Goal: Information Seeking & Learning: Check status

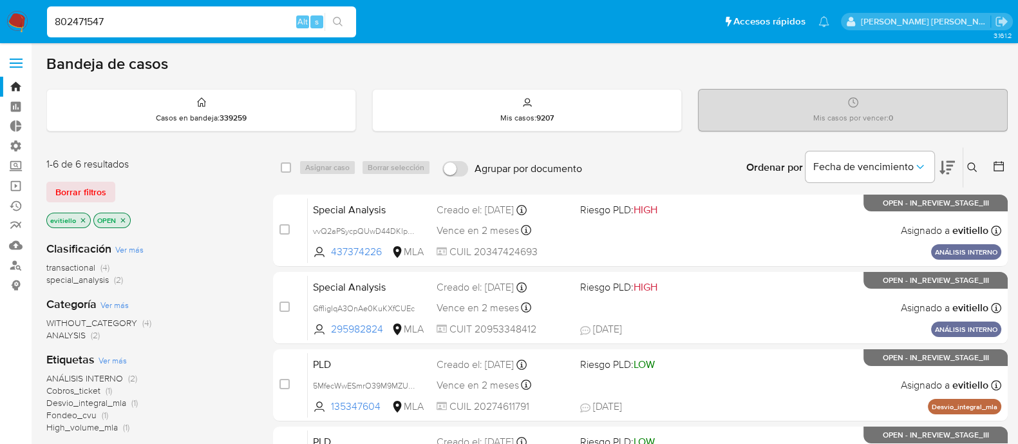
type input "802471547"
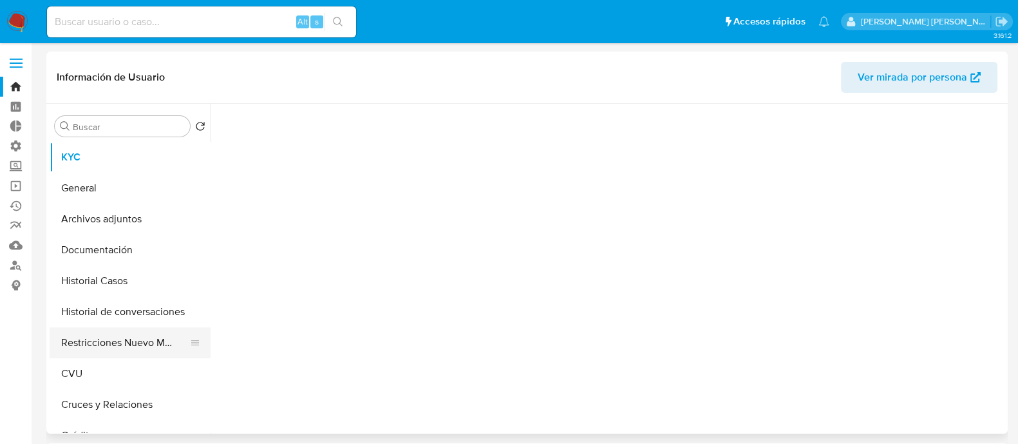
click at [138, 332] on button "Restricciones Nuevo Mundo" at bounding box center [125, 342] width 151 height 31
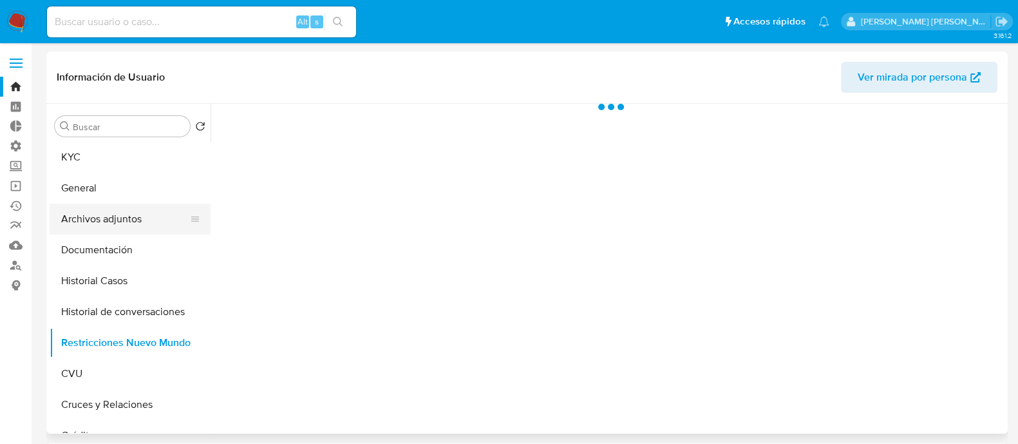
select select "10"
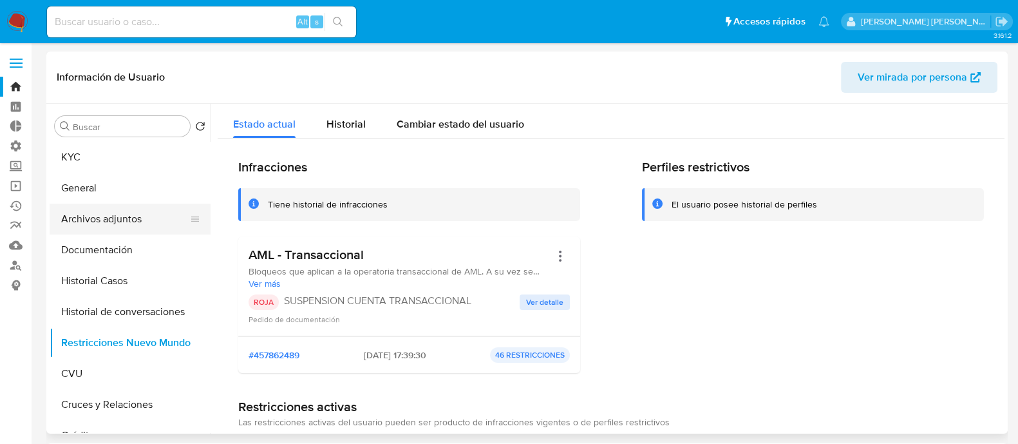
click at [164, 221] on button "Archivos adjuntos" at bounding box center [125, 218] width 151 height 31
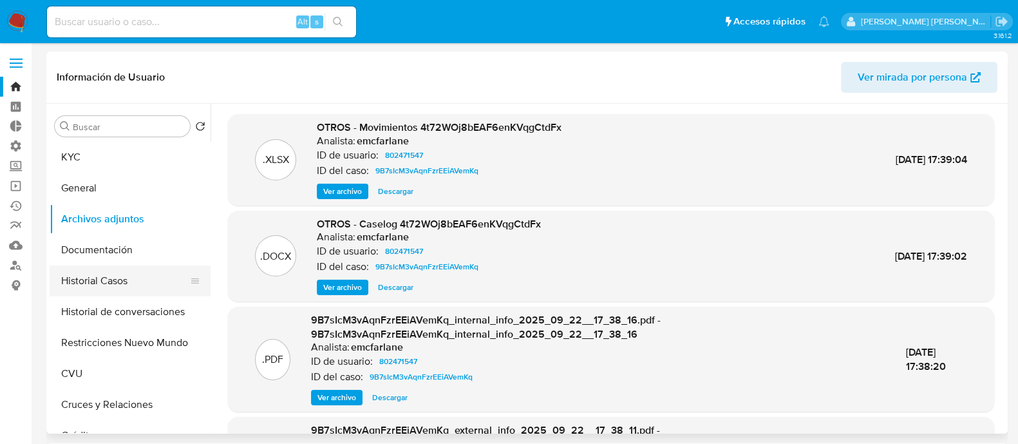
click at [173, 286] on button "Historial Casos" at bounding box center [125, 280] width 151 height 31
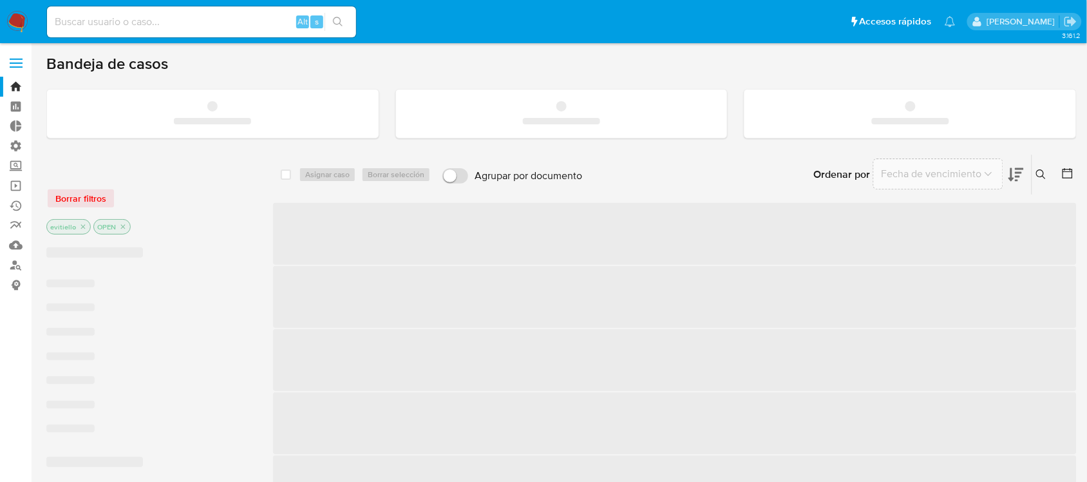
click at [225, 21] on input at bounding box center [201, 22] width 309 height 17
paste input "75870727"
type input "75870727"
click at [337, 17] on icon "search-icon" at bounding box center [338, 22] width 10 height 10
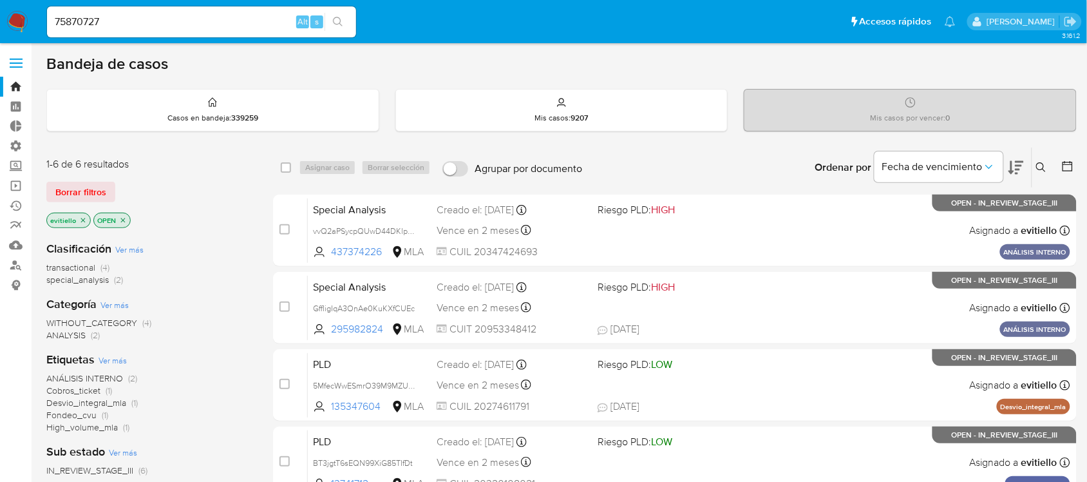
click at [346, 16] on button "search-icon" at bounding box center [338, 22] width 26 height 18
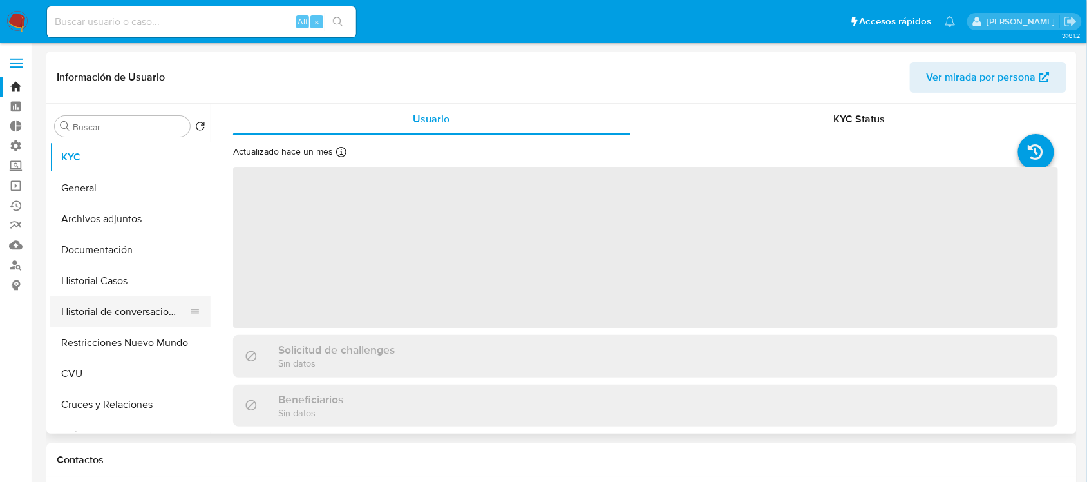
click at [174, 303] on button "Historial de conversaciones" at bounding box center [125, 311] width 151 height 31
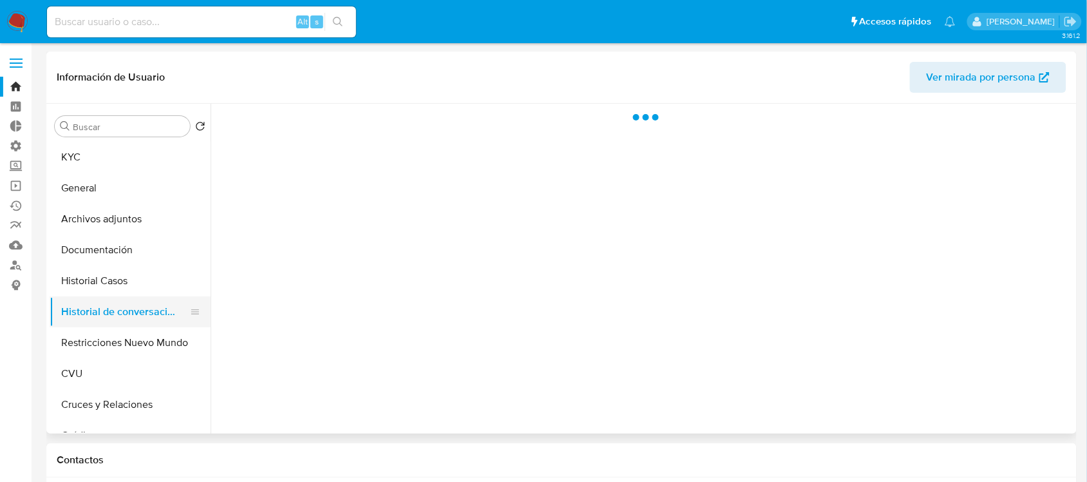
select select "10"
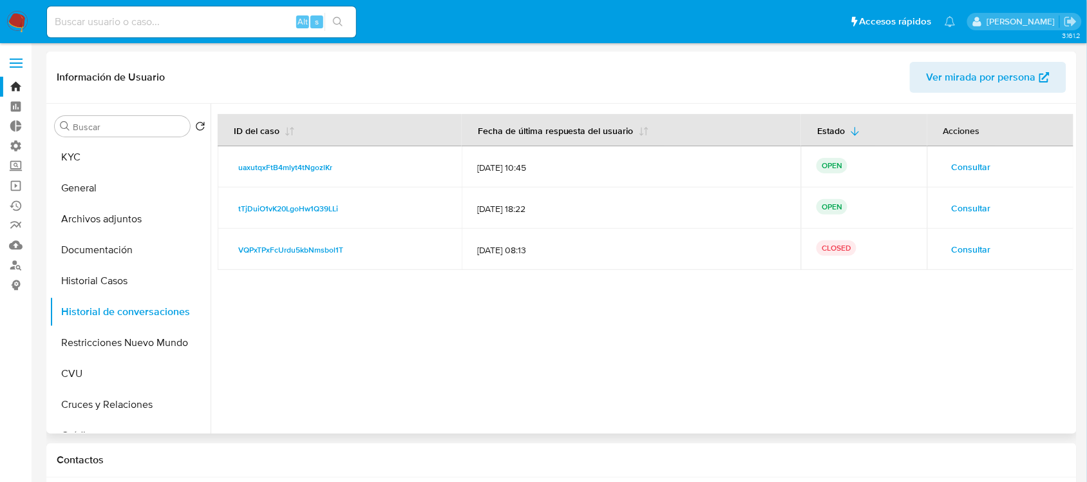
click at [961, 247] on span "Consultar" at bounding box center [971, 249] width 39 height 18
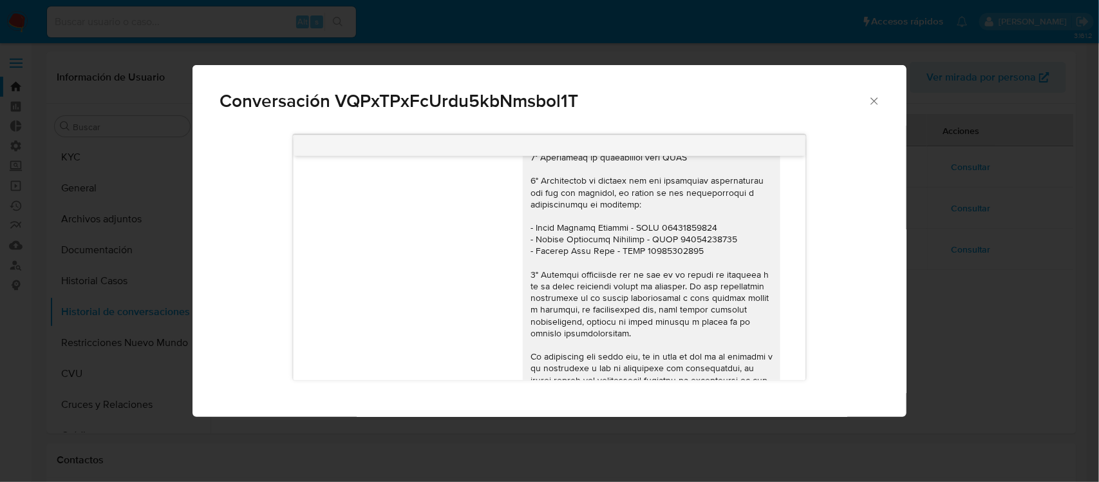
scroll to position [1132, 0]
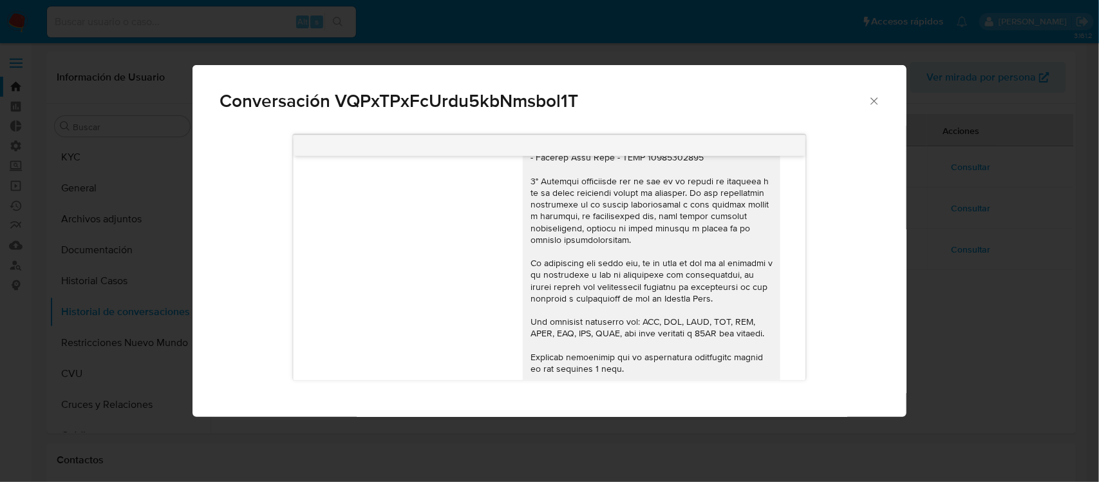
click at [956, 263] on div "Conversación VQPxTPxFcUrdu5kbNmsbol1T [DATE] 18:18:36 PDF PDF 2024.pdf [DATE] 1…" at bounding box center [549, 241] width 1099 height 482
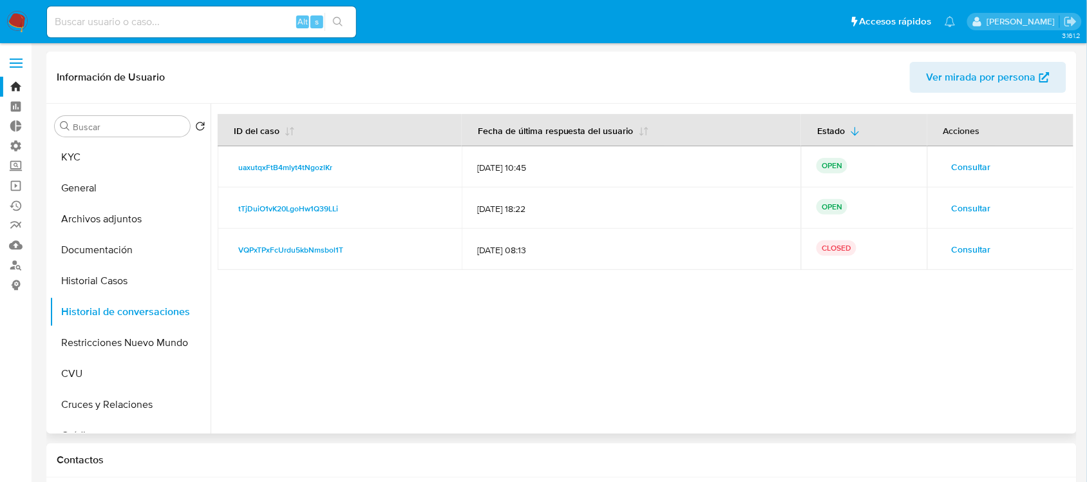
click at [952, 209] on span "Consultar" at bounding box center [971, 208] width 39 height 18
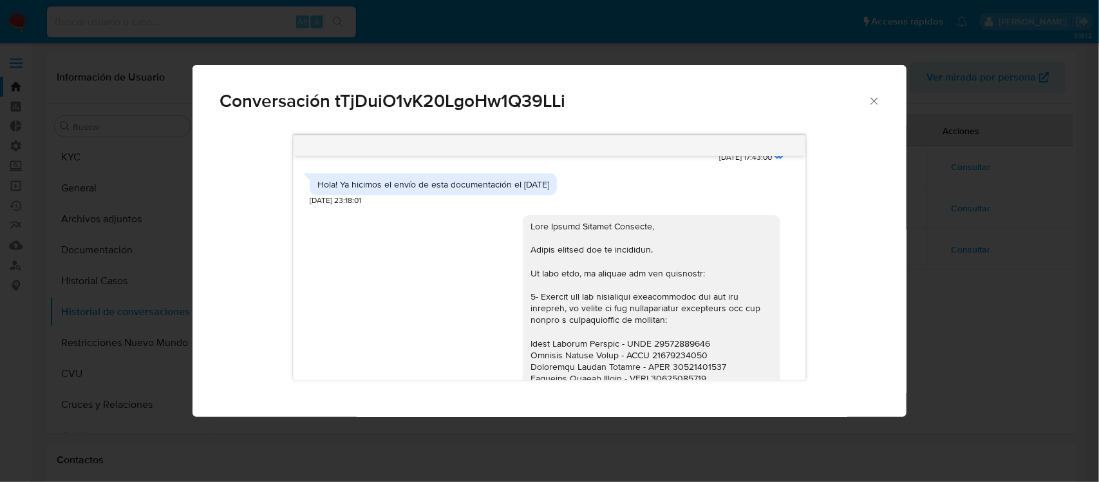
scroll to position [674, 0]
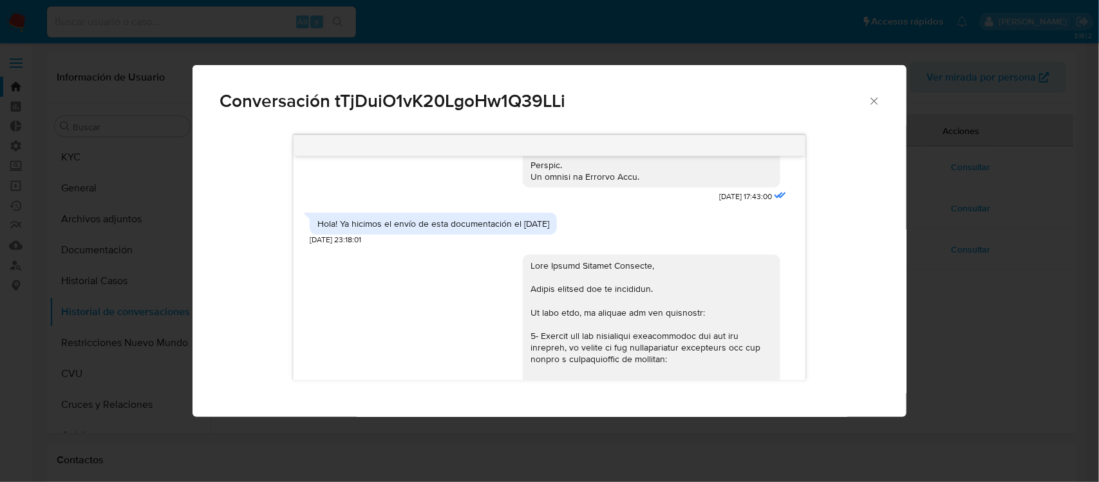
click at [925, 303] on div "Conversación tTjDuiO1vK20LgoHw1Q39LLi [DATE] 17:43:00 Hola! Ya hicimos el envío…" at bounding box center [549, 241] width 1099 height 482
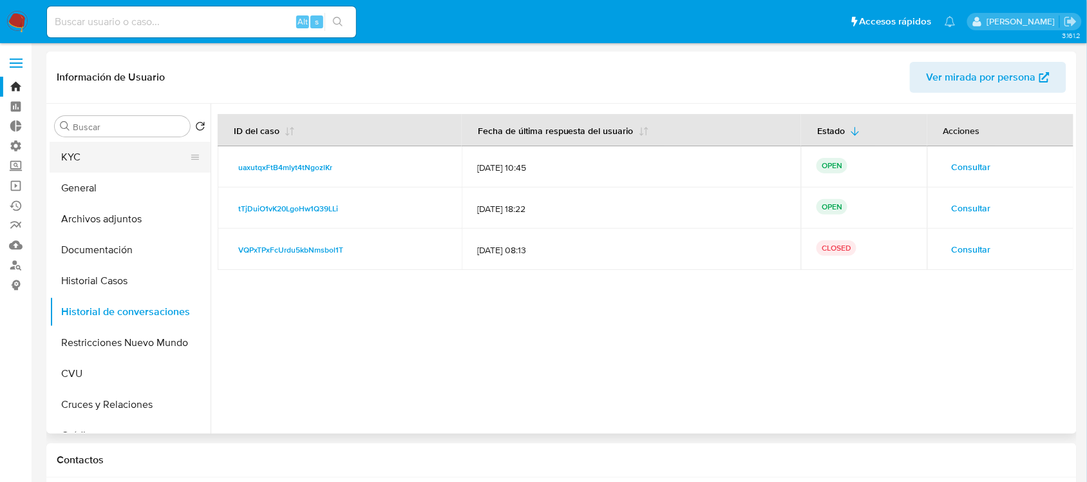
click at [147, 169] on button "KYC" at bounding box center [125, 157] width 151 height 31
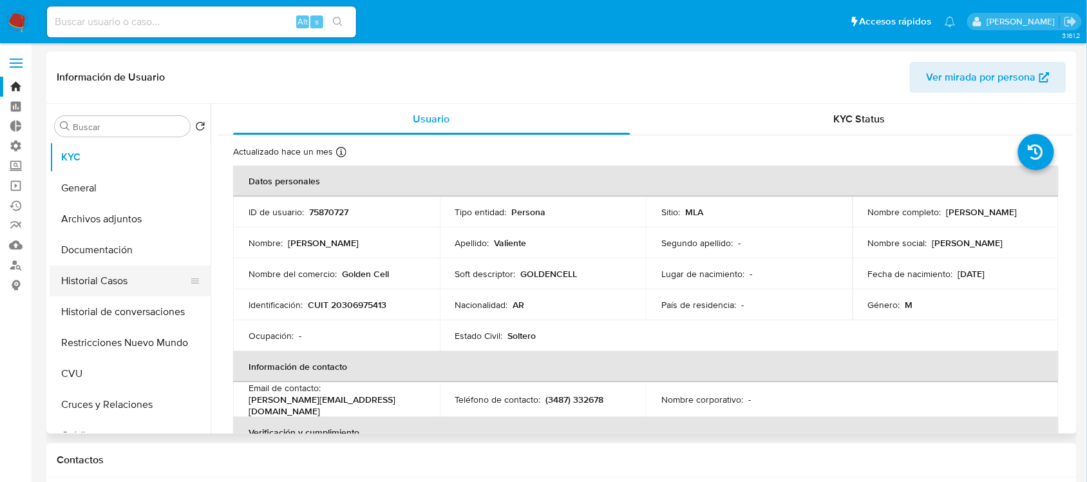
click at [113, 278] on button "Historial Casos" at bounding box center [125, 280] width 151 height 31
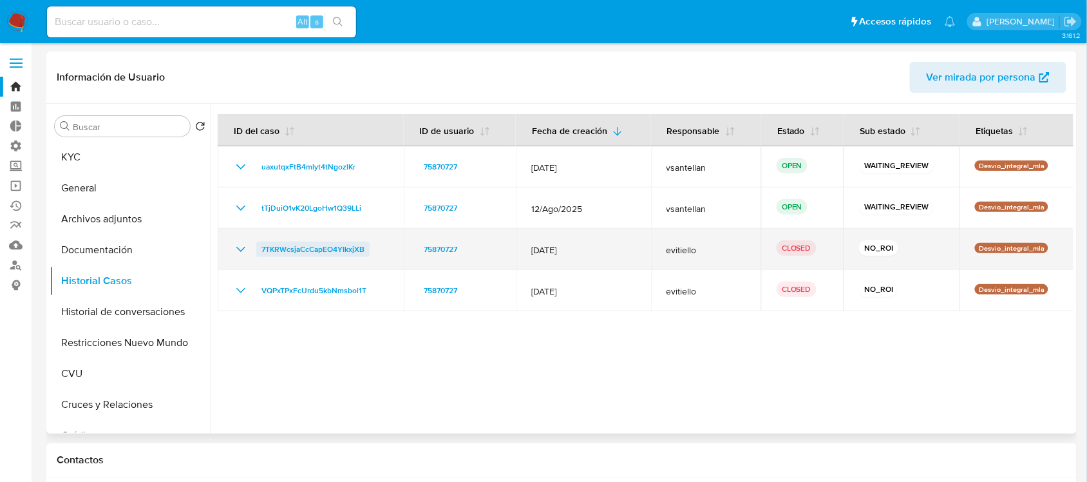
click at [317, 254] on span "7TKRWcsjaCcCapEO4YIkxjXB" at bounding box center [312, 248] width 103 height 15
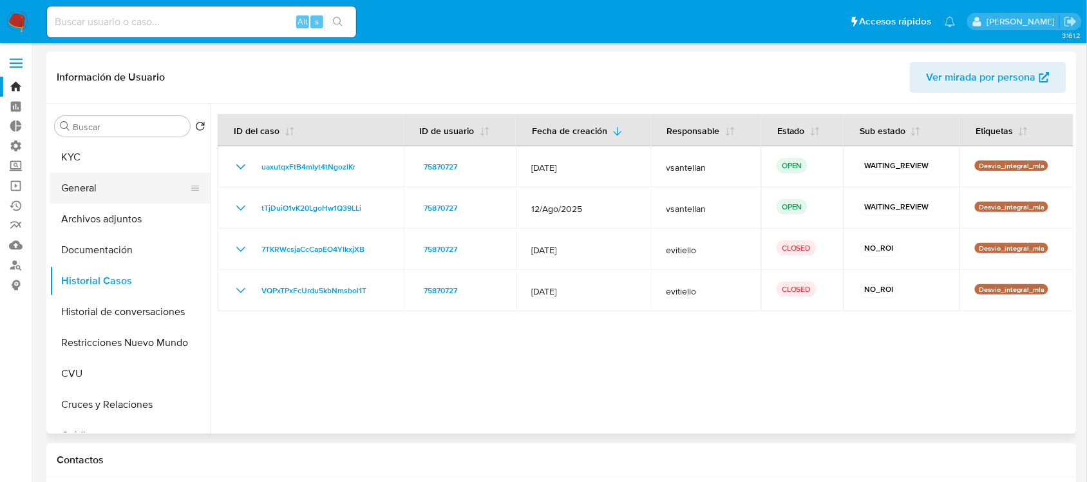
click at [137, 182] on button "General" at bounding box center [125, 188] width 151 height 31
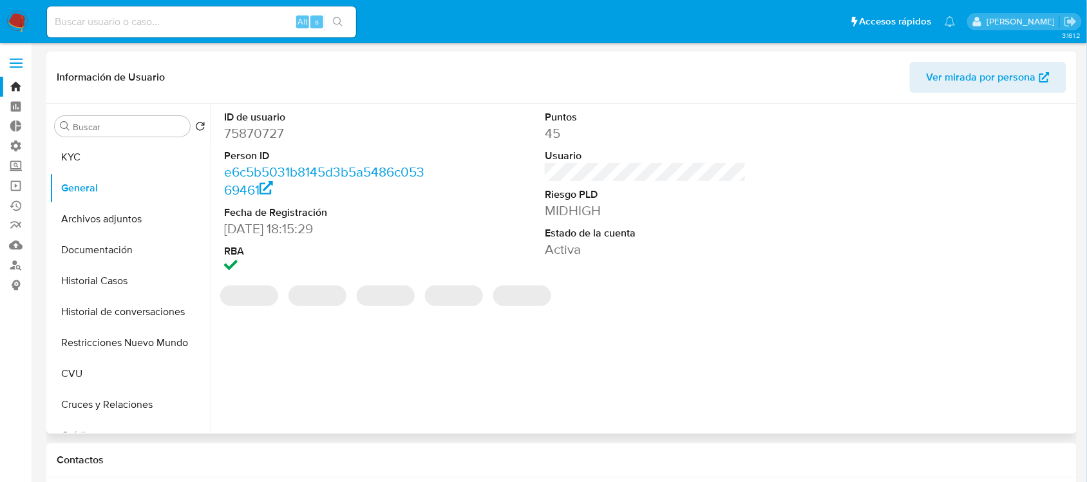
click at [269, 133] on dd "75870727" at bounding box center [324, 133] width 201 height 18
copy dd "75870727"
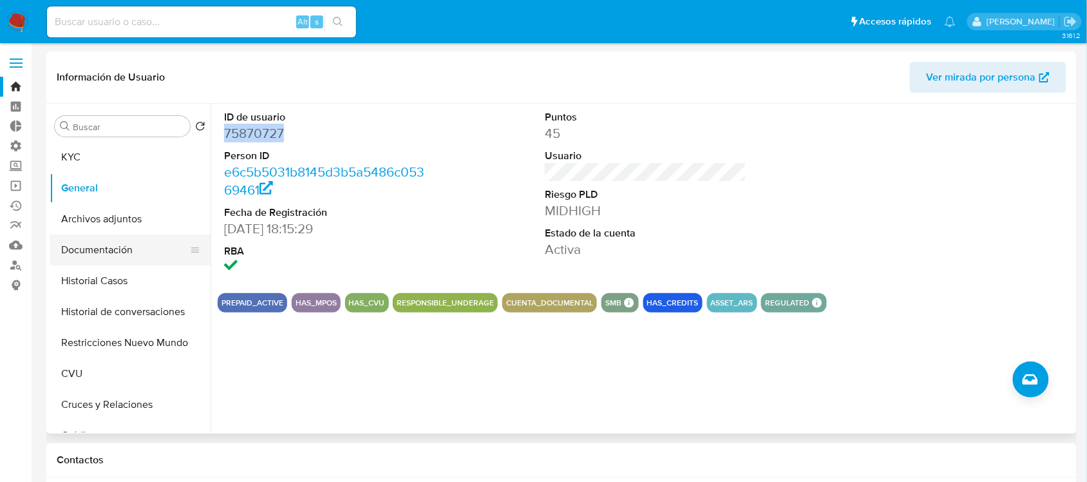
click at [105, 245] on button "Documentación" at bounding box center [125, 249] width 151 height 31
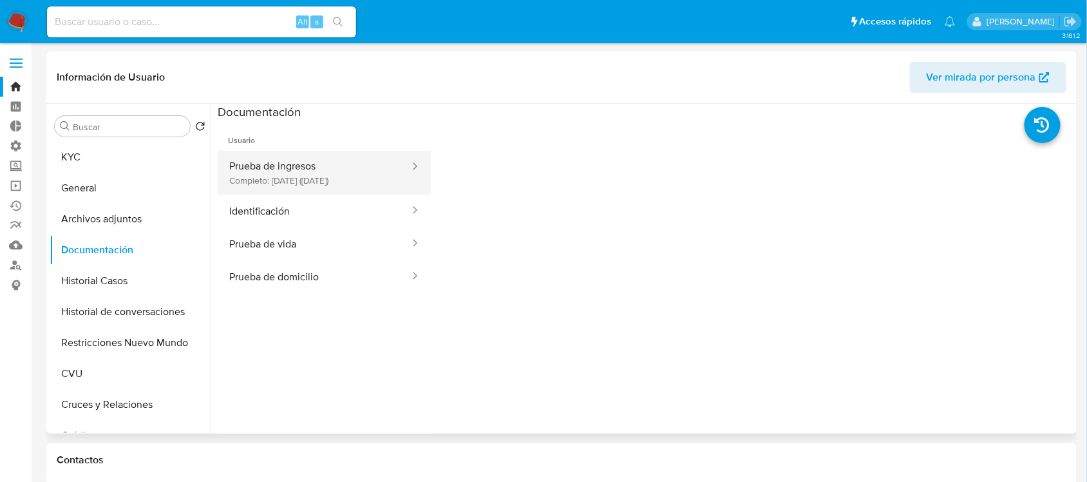
click at [283, 176] on button "Prueba de ingresos Completo: [DATE] ([DATE])" at bounding box center [314, 173] width 193 height 44
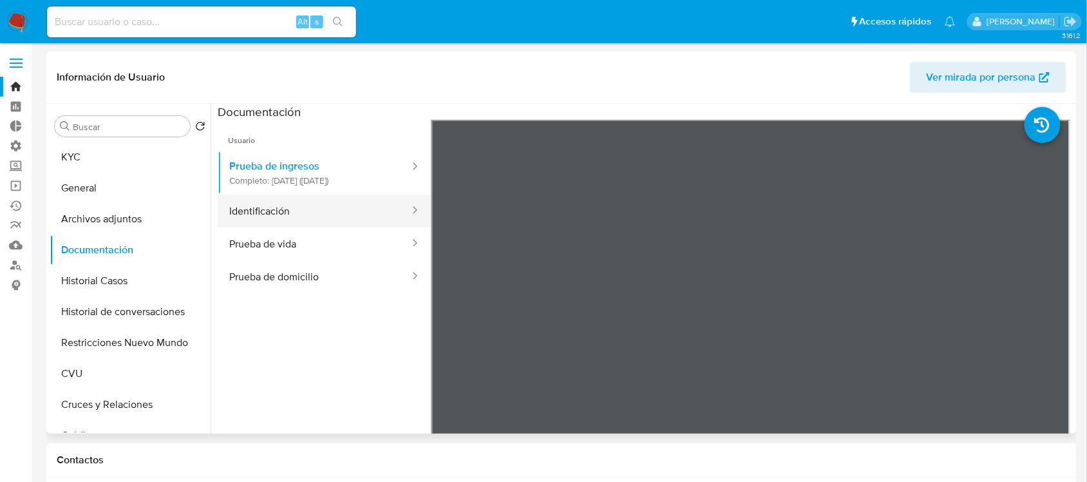
click at [274, 207] on button "Identificación" at bounding box center [314, 210] width 193 height 33
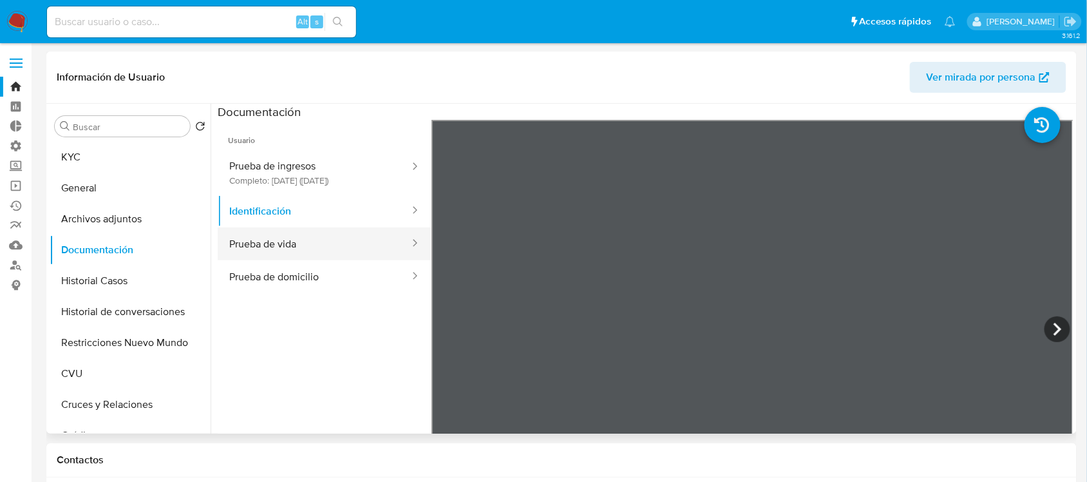
click at [284, 239] on button "Prueba de vida" at bounding box center [314, 243] width 193 height 33
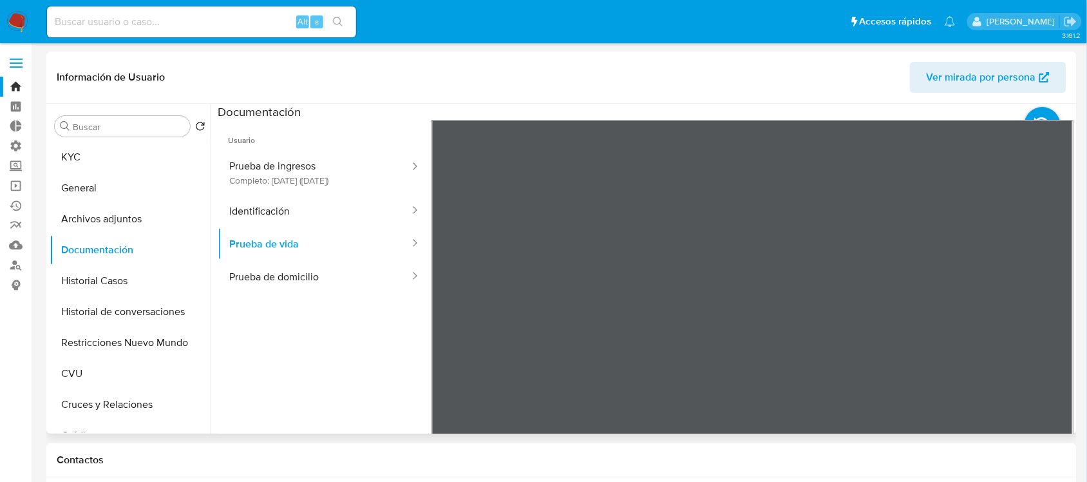
click at [285, 300] on ul "Usuario Prueba de ingresos Completo: [DATE] ([DATE]) Identificación Prueba de v…" at bounding box center [325, 305] width 214 height 371
click at [295, 287] on button "Prueba de domicilio" at bounding box center [314, 276] width 193 height 33
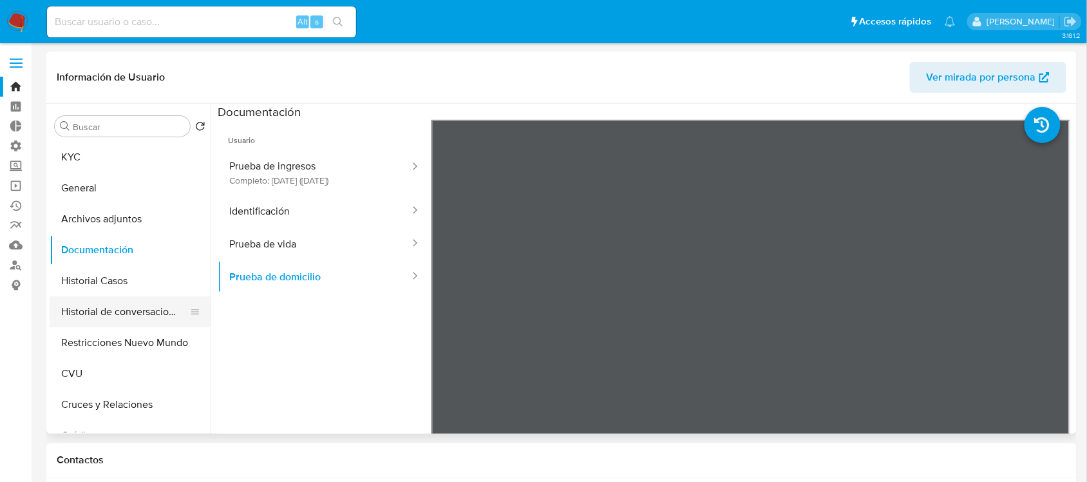
click at [153, 310] on button "Historial de conversaciones" at bounding box center [125, 311] width 151 height 31
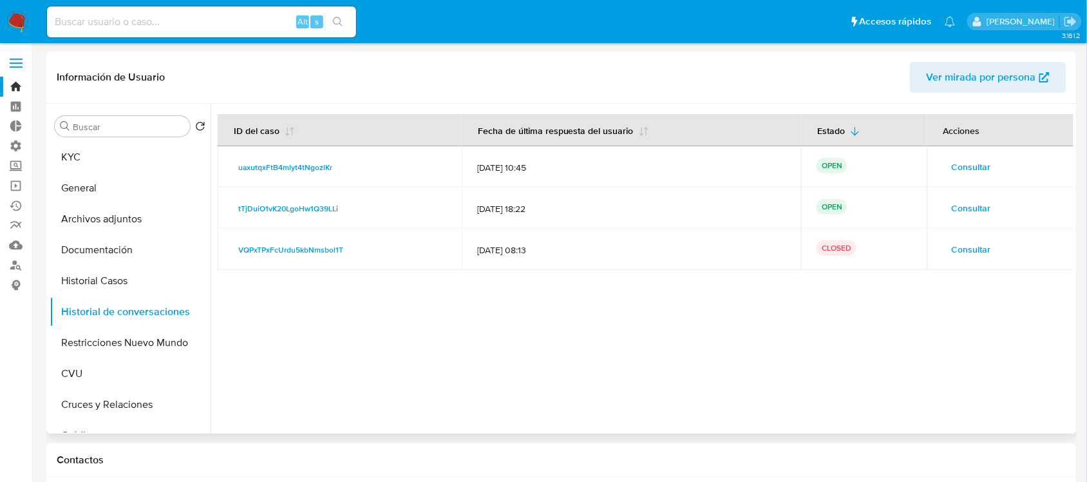
click at [952, 167] on span "Consultar" at bounding box center [971, 167] width 39 height 18
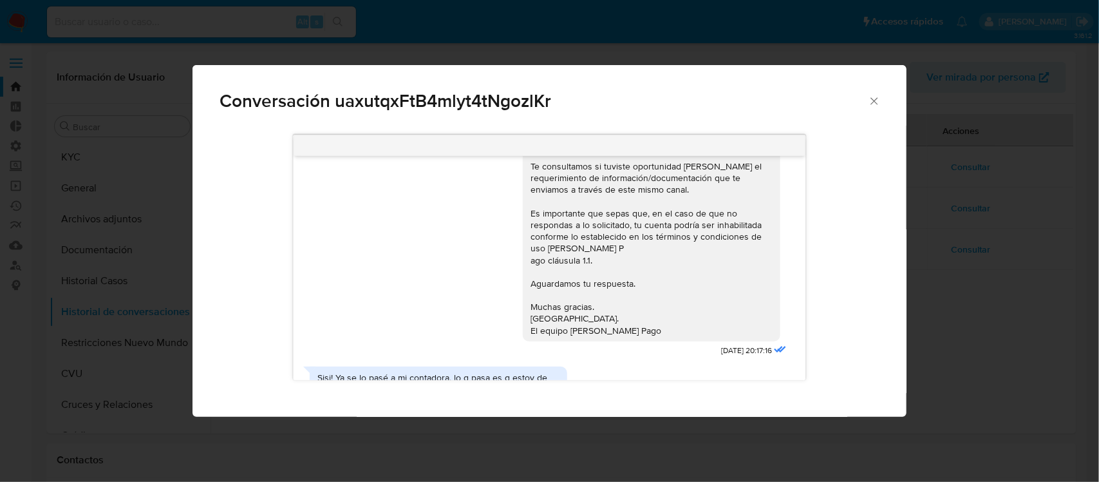
scroll to position [111, 0]
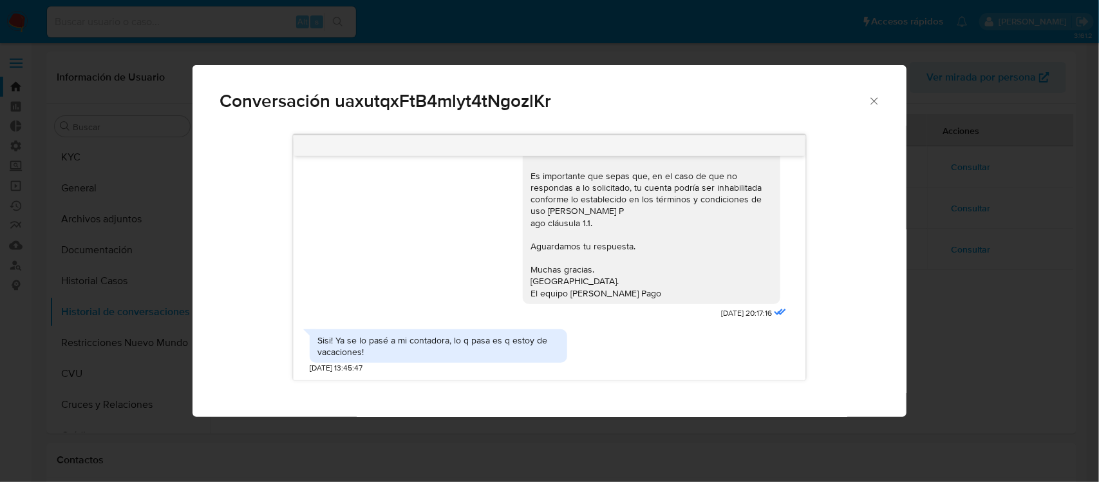
click at [963, 226] on div "Conversación uaxutqxFtB4mlyt4tNgozlKr Hola, Esperamos que te encuentres muy bie…" at bounding box center [549, 241] width 1099 height 482
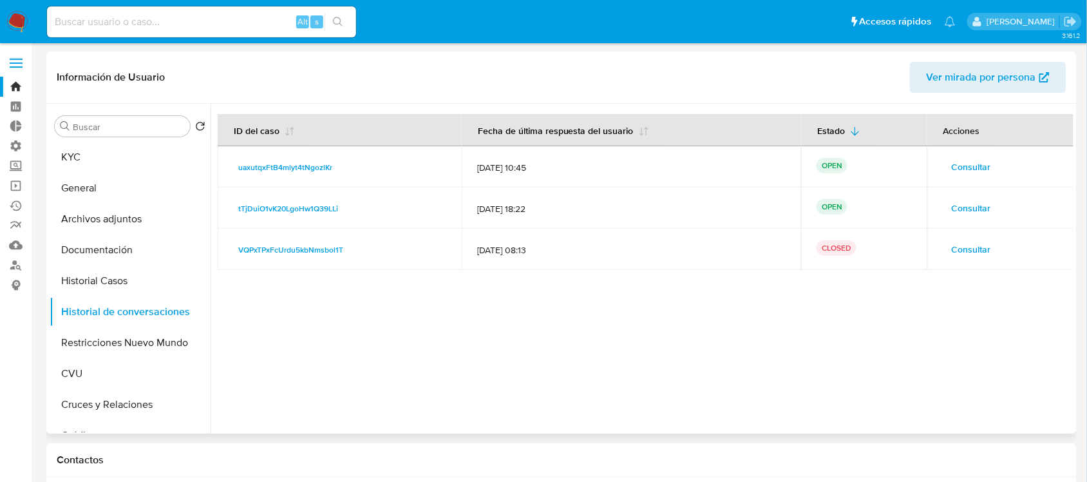
click at [974, 209] on span "Consultar" at bounding box center [971, 208] width 39 height 18
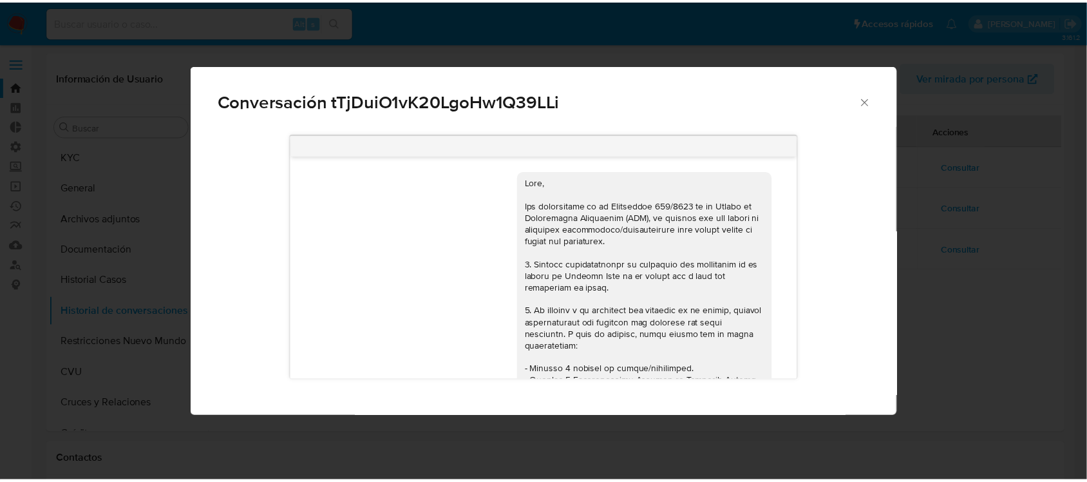
scroll to position [1076, 0]
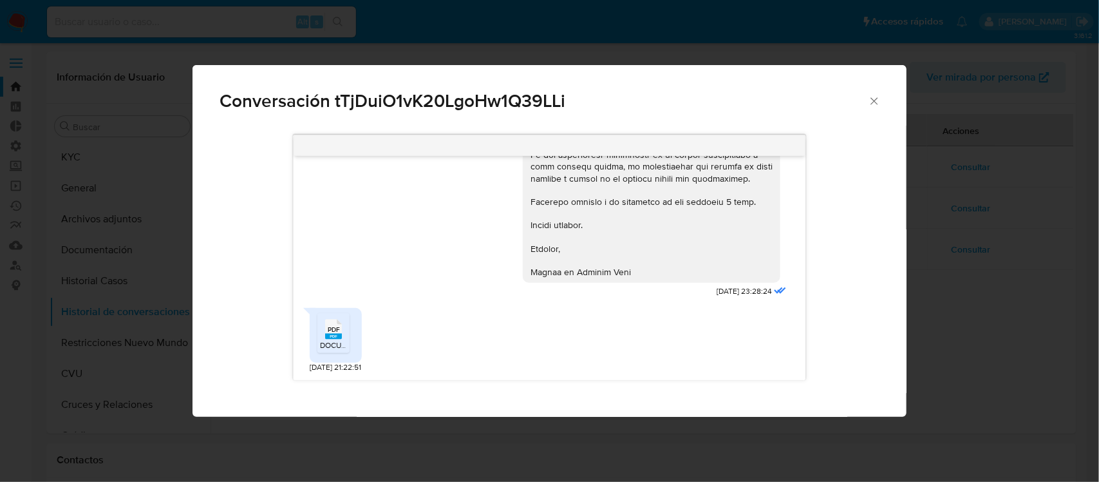
click at [339, 333] on span "PDF" at bounding box center [334, 330] width 12 height 8
click at [89, 237] on div "Conversación tTjDuiO1vK20LgoHw1Q39LLi [DATE] 17:43:00 Hola! Ya hicimos el envío…" at bounding box center [549, 241] width 1099 height 482
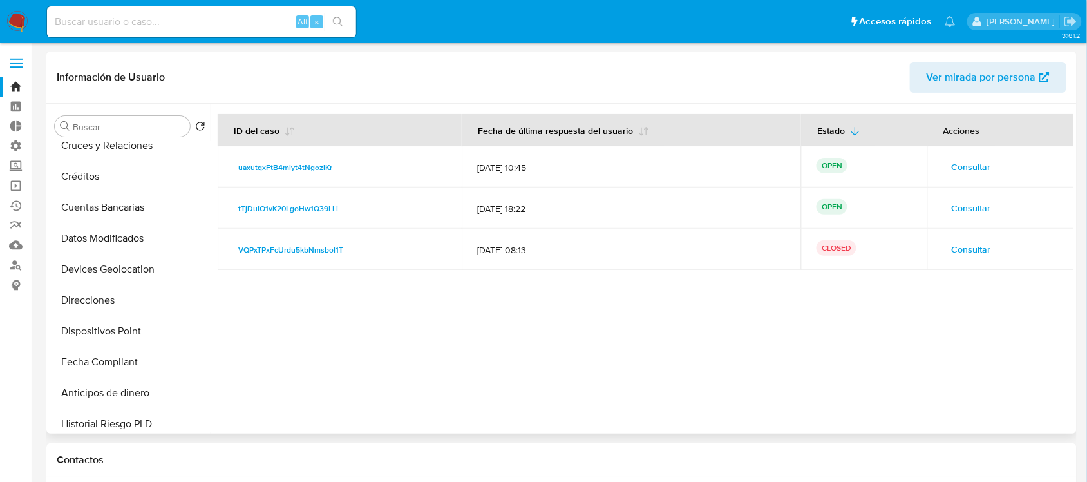
scroll to position [563, 0]
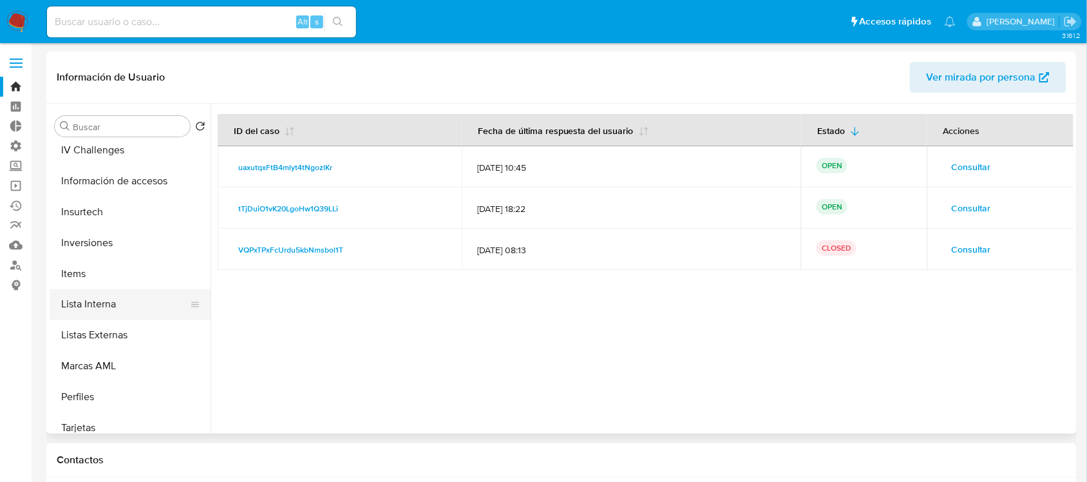
click at [129, 310] on button "Lista Interna" at bounding box center [125, 304] width 151 height 31
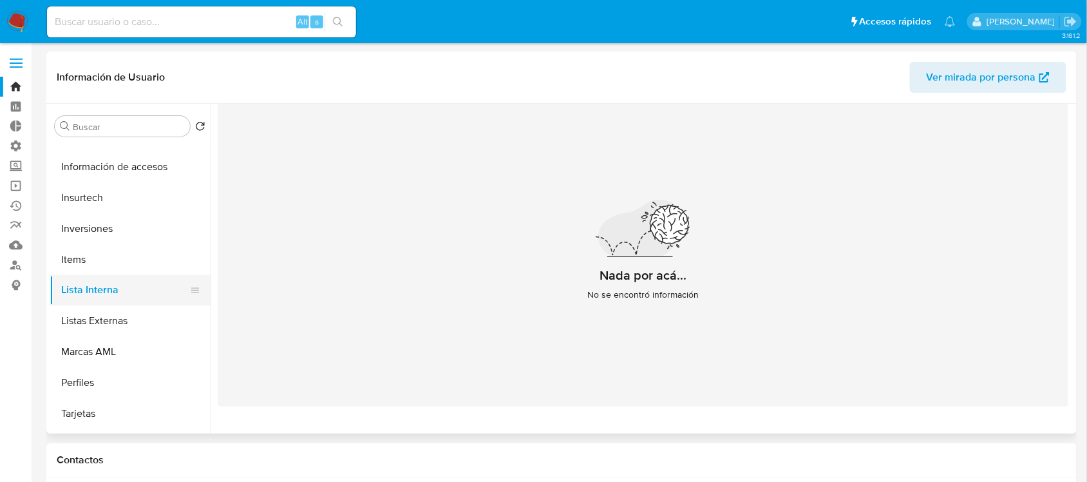
scroll to position [506, 0]
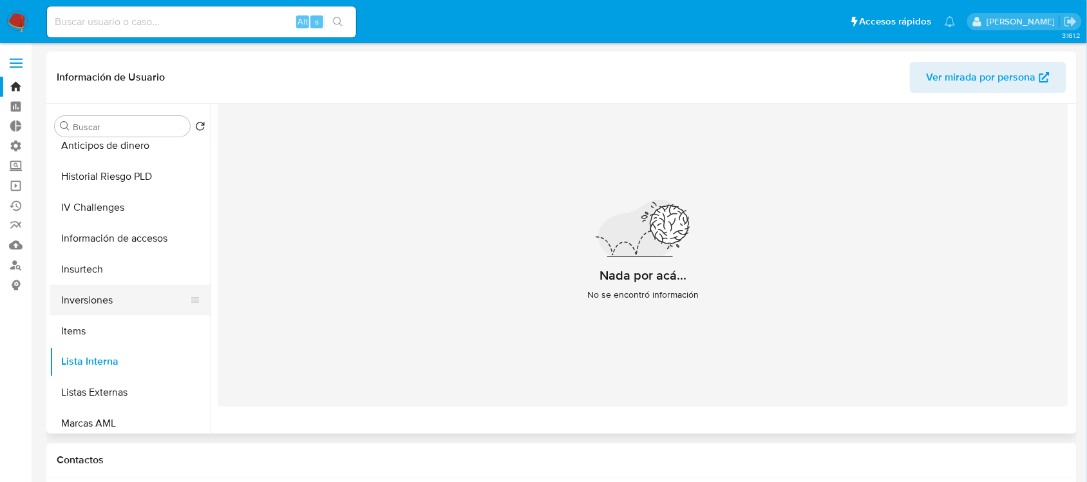
click at [129, 290] on button "Inversiones" at bounding box center [125, 300] width 151 height 31
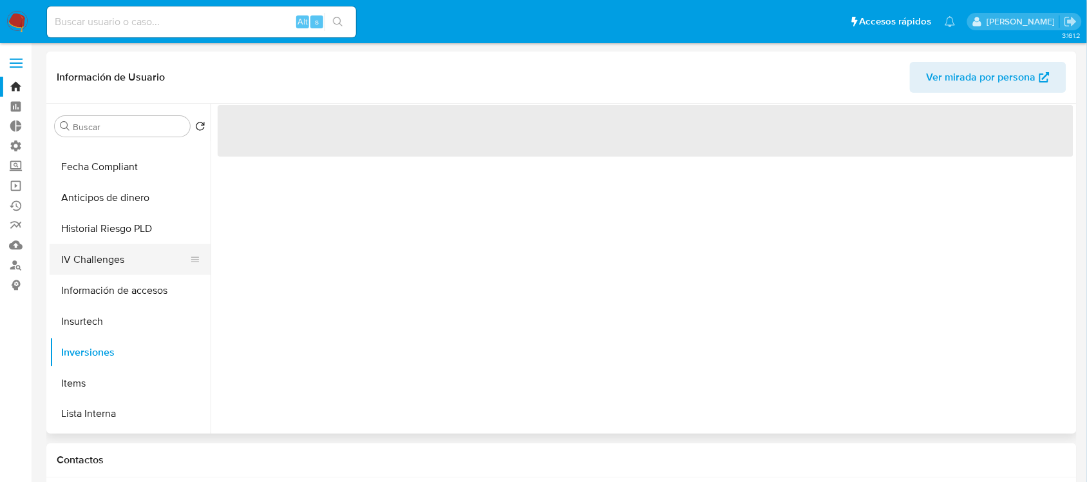
scroll to position [426, 0]
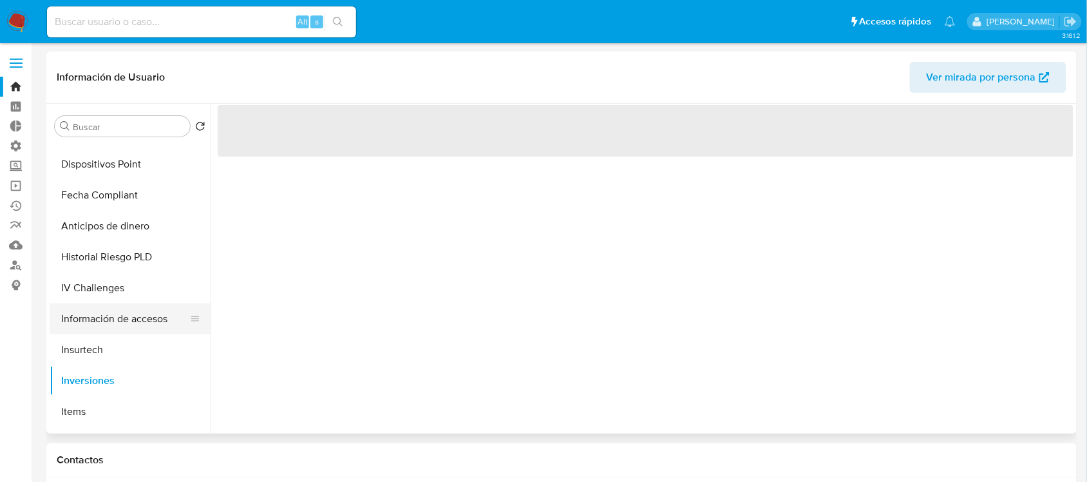
click at [140, 314] on button "Información de accesos" at bounding box center [125, 318] width 151 height 31
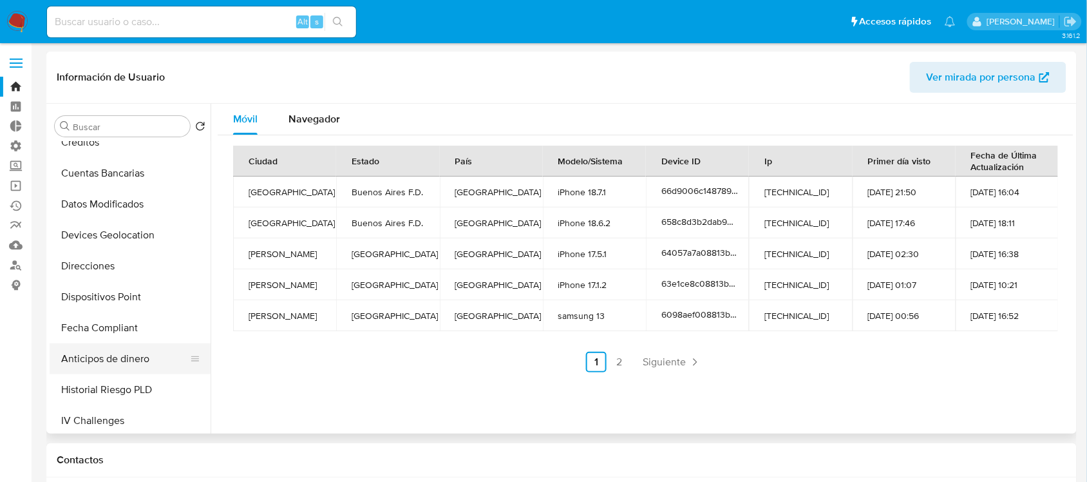
scroll to position [265, 0]
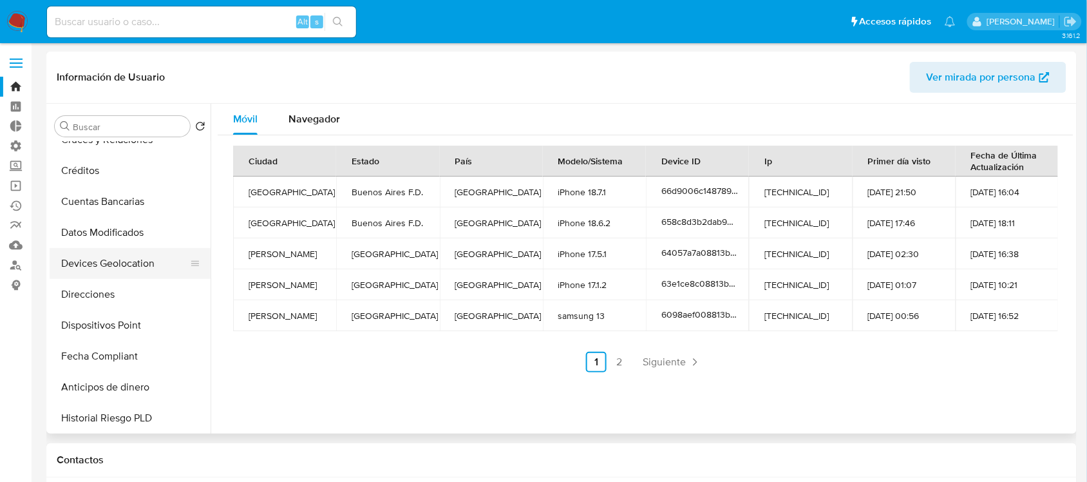
click at [108, 259] on button "Devices Geolocation" at bounding box center [125, 263] width 151 height 31
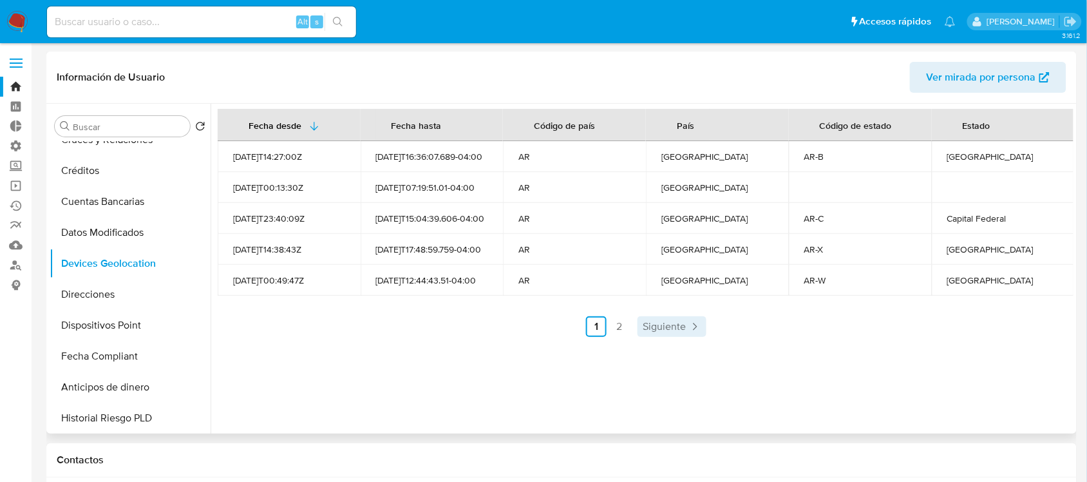
click at [671, 321] on span "Siguiente" at bounding box center [664, 326] width 43 height 10
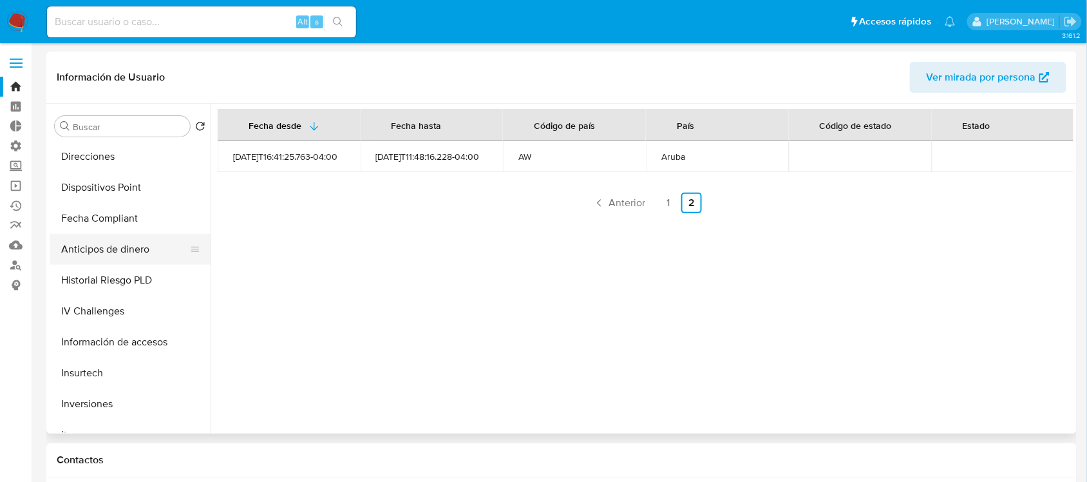
scroll to position [483, 0]
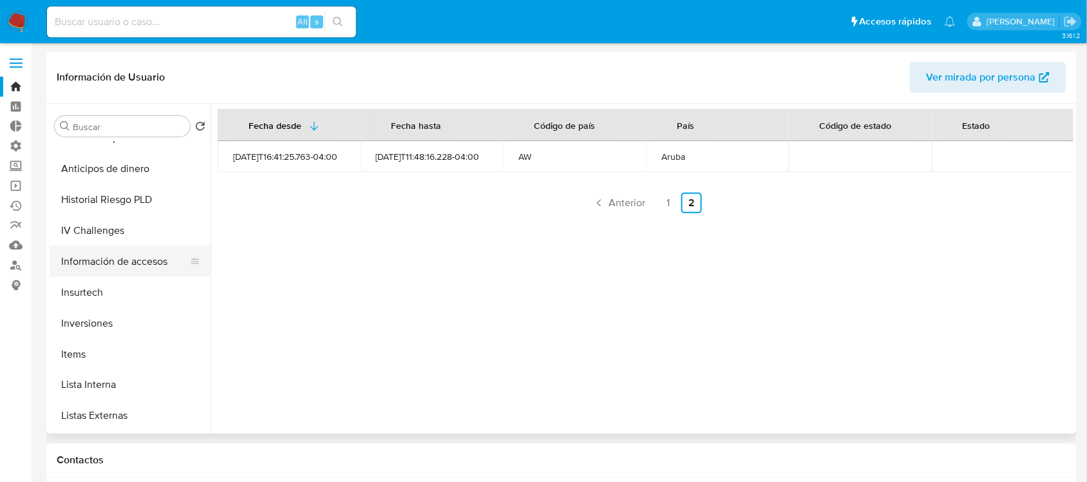
click at [161, 256] on button "Información de accesos" at bounding box center [125, 261] width 151 height 31
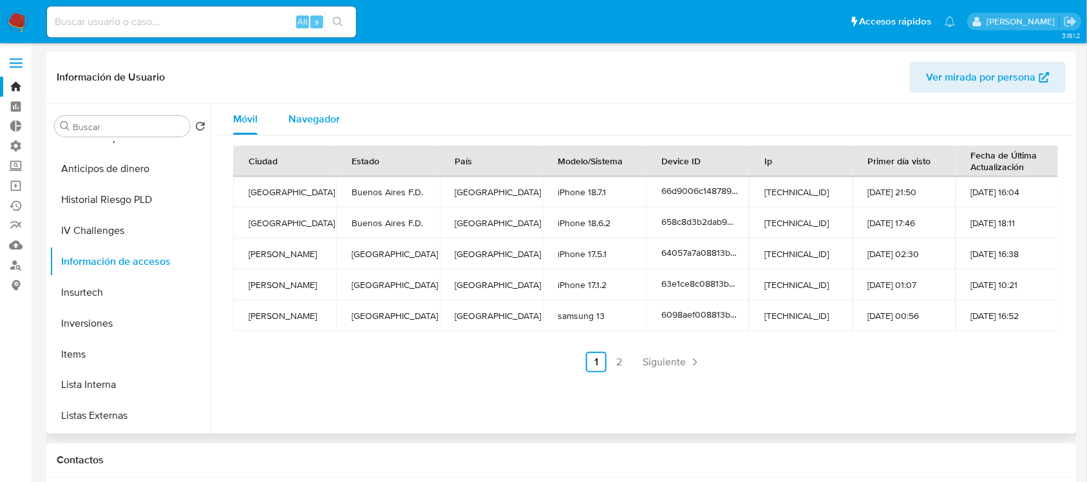
click at [294, 123] on span "Navegador" at bounding box center [314, 118] width 52 height 15
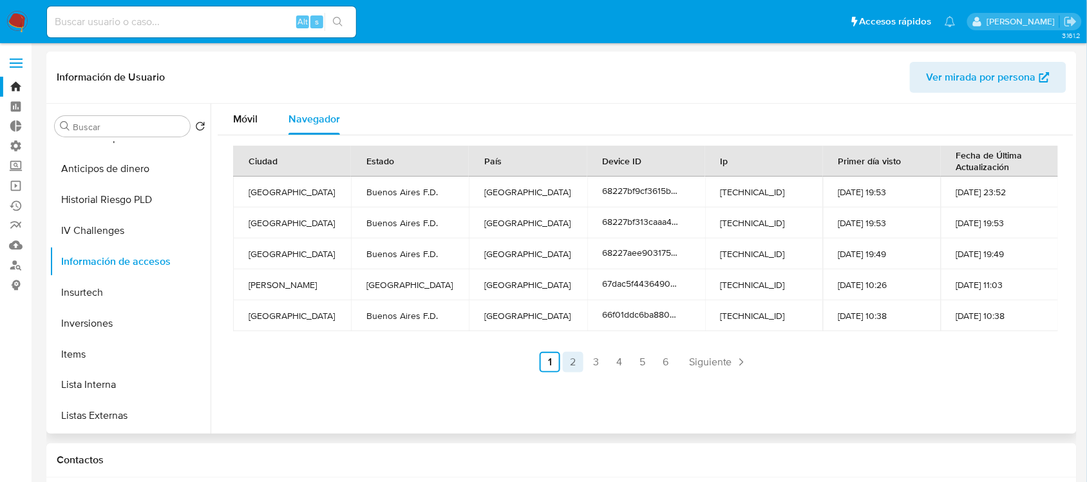
click at [574, 362] on link "2" at bounding box center [573, 362] width 21 height 21
click at [627, 363] on link "3" at bounding box center [631, 362] width 21 height 21
click at [654, 364] on link "4" at bounding box center [654, 362] width 21 height 21
click at [676, 357] on link "5" at bounding box center [677, 362] width 21 height 21
click at [702, 362] on link "6" at bounding box center [700, 362] width 21 height 21
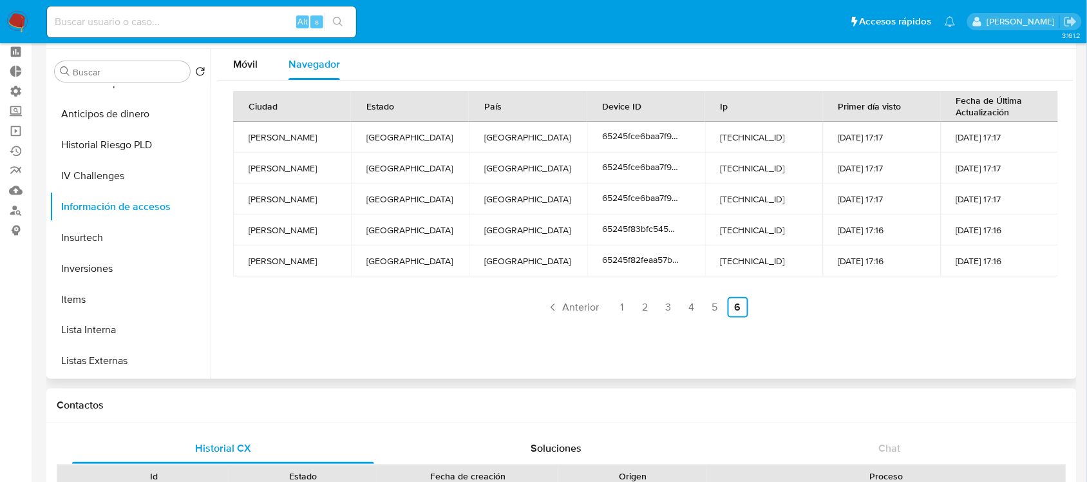
scroll to position [0, 0]
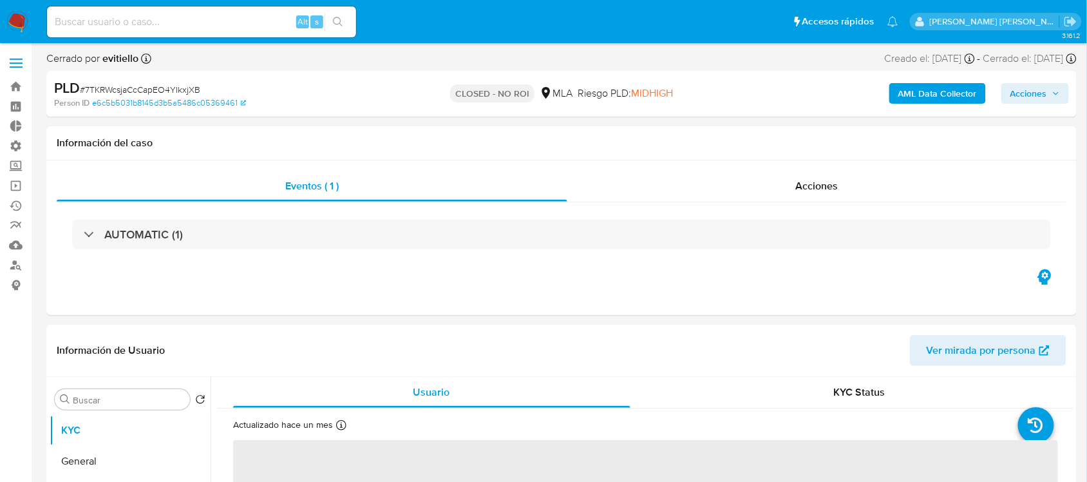
click at [926, 101] on b "AML Data Collector" at bounding box center [937, 93] width 79 height 21
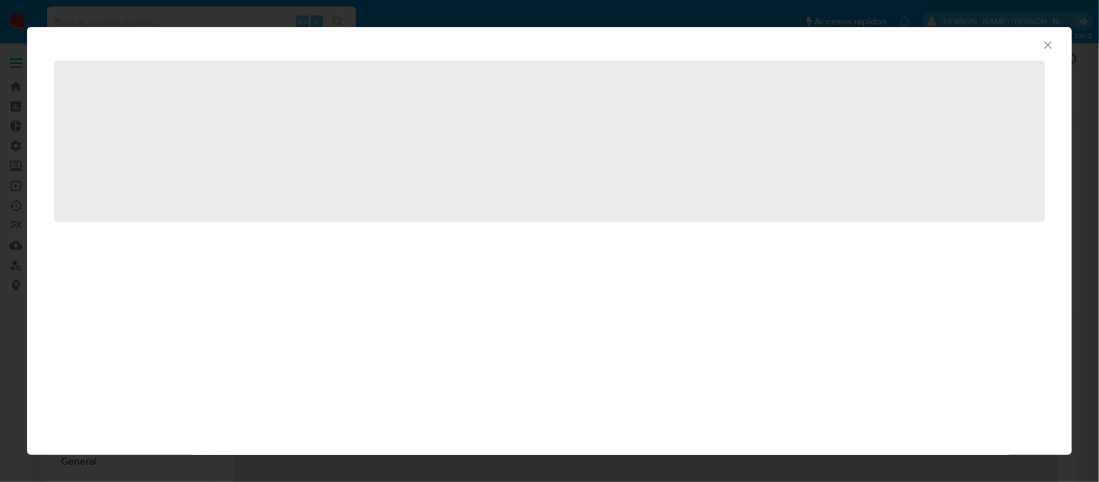
select select "10"
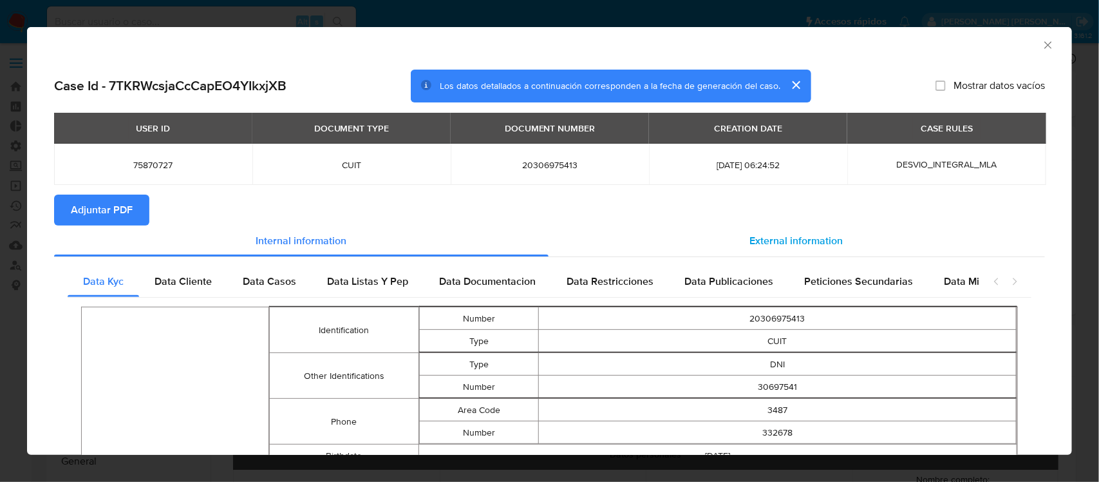
click at [789, 229] on div "External information" at bounding box center [797, 240] width 497 height 31
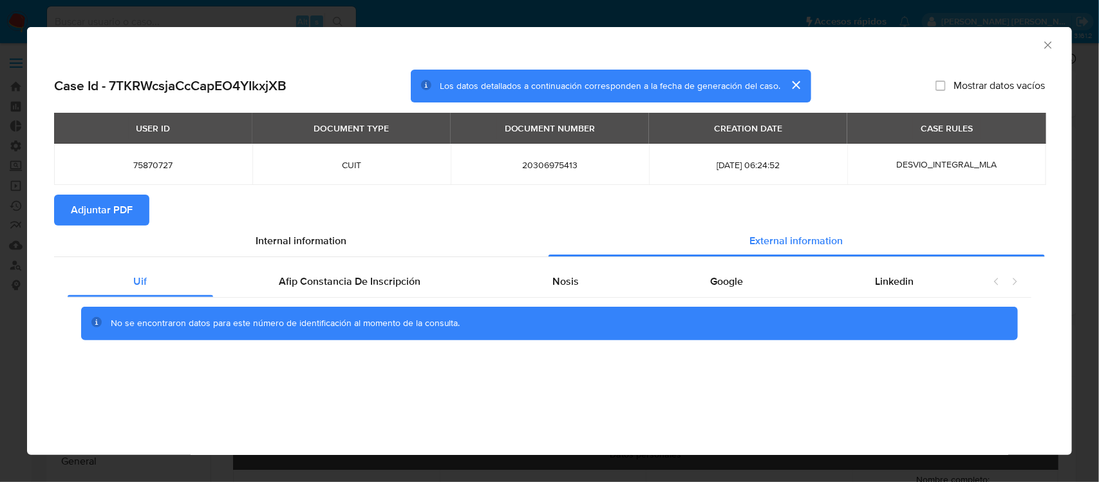
click at [553, 163] on span "20306975413" at bounding box center [549, 165] width 167 height 12
copy span "20306975413"
click at [1045, 45] on icon "Cerrar ventana" at bounding box center [1048, 45] width 13 height 13
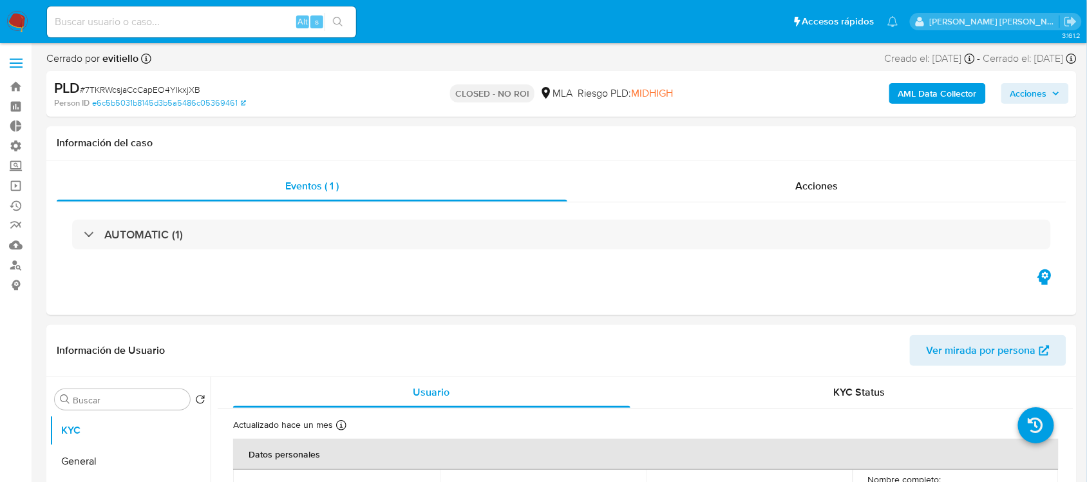
scroll to position [322, 0]
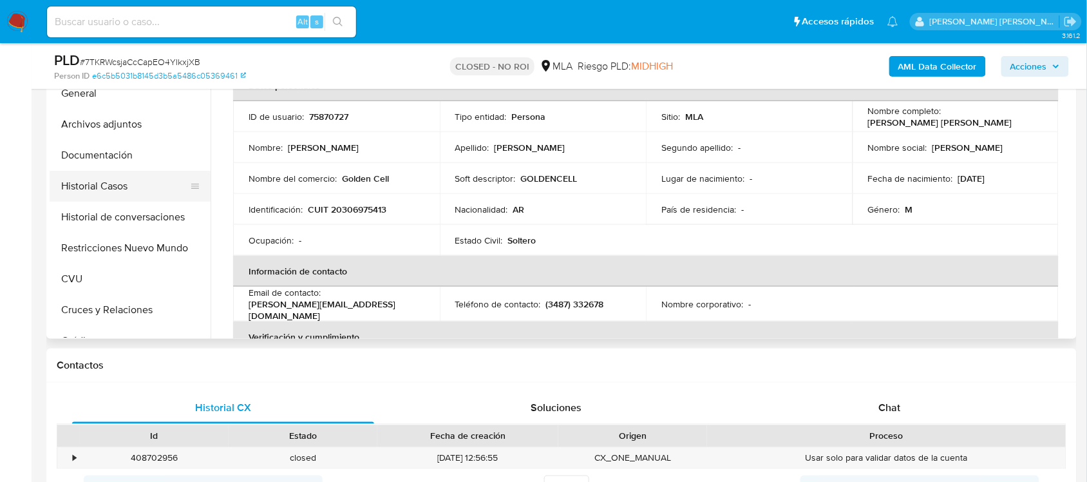
click at [155, 191] on button "Historial Casos" at bounding box center [125, 186] width 151 height 31
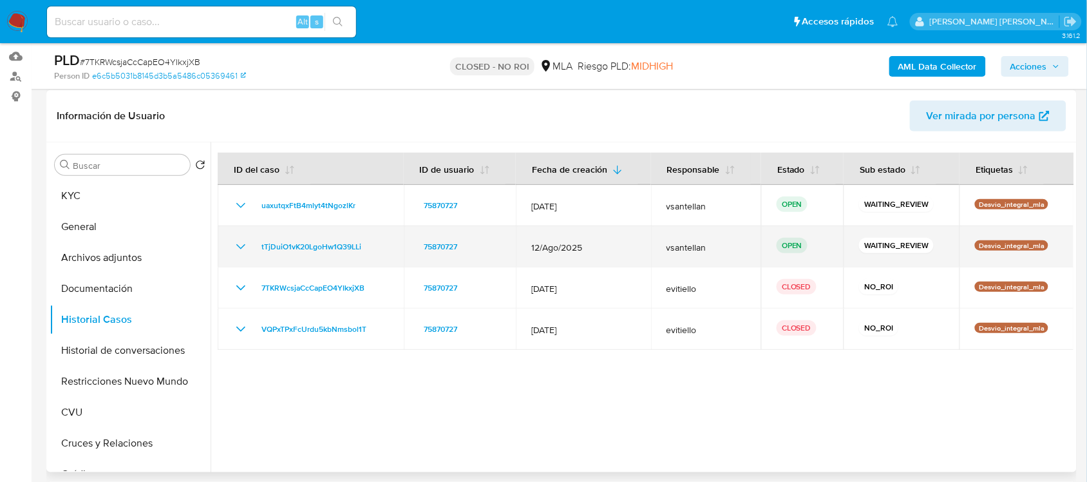
scroll to position [161, 0]
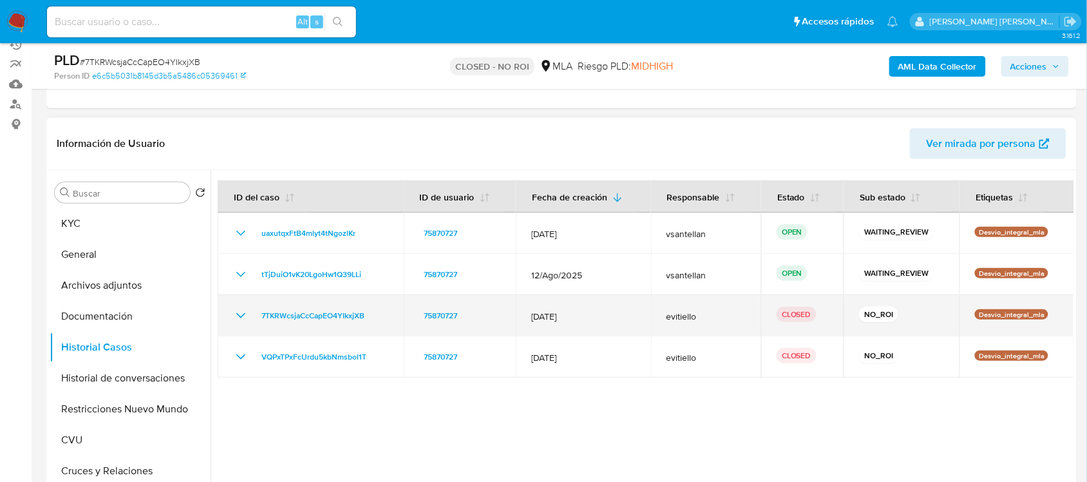
click at [242, 317] on icon "Mostrar/Ocultar" at bounding box center [240, 315] width 15 height 15
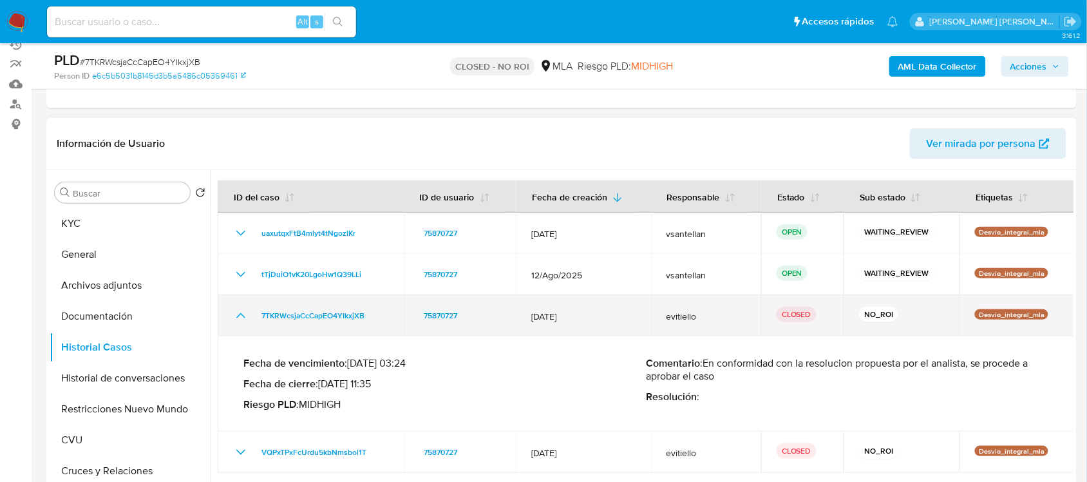
click at [242, 317] on icon "Mostrar/Ocultar" at bounding box center [240, 315] width 15 height 15
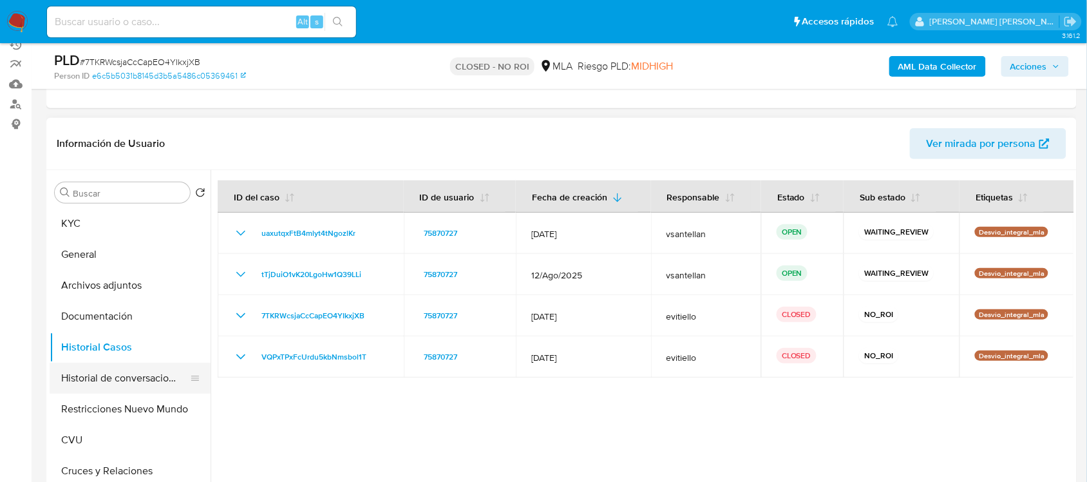
click at [129, 377] on button "Historial de conversaciones" at bounding box center [125, 378] width 151 height 31
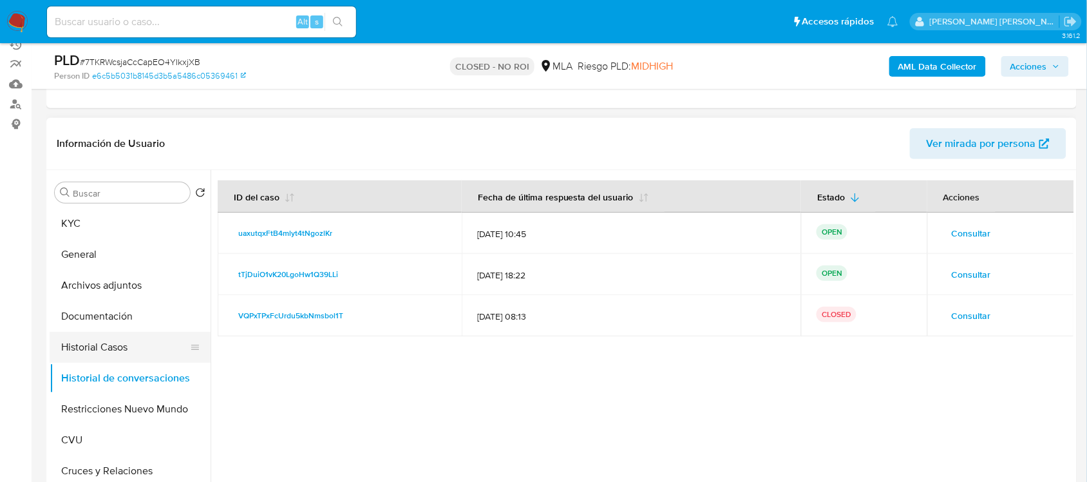
click at [126, 332] on ul "KYC General Archivos adjuntos Documentación Historial Casos Historial de conver…" at bounding box center [130, 353] width 161 height 290
click at [126, 336] on button "Historial Casos" at bounding box center [125, 347] width 151 height 31
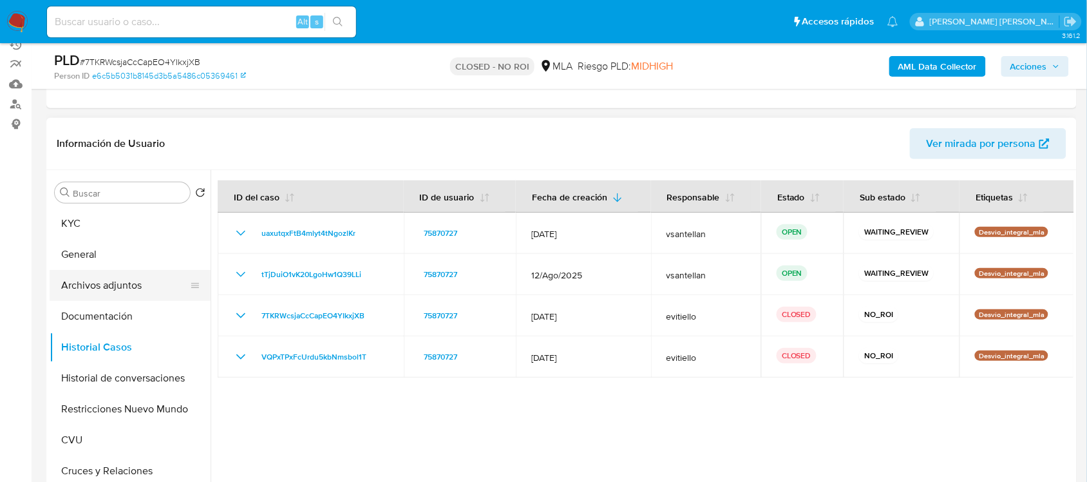
click at [152, 296] on button "Archivos adjuntos" at bounding box center [125, 285] width 151 height 31
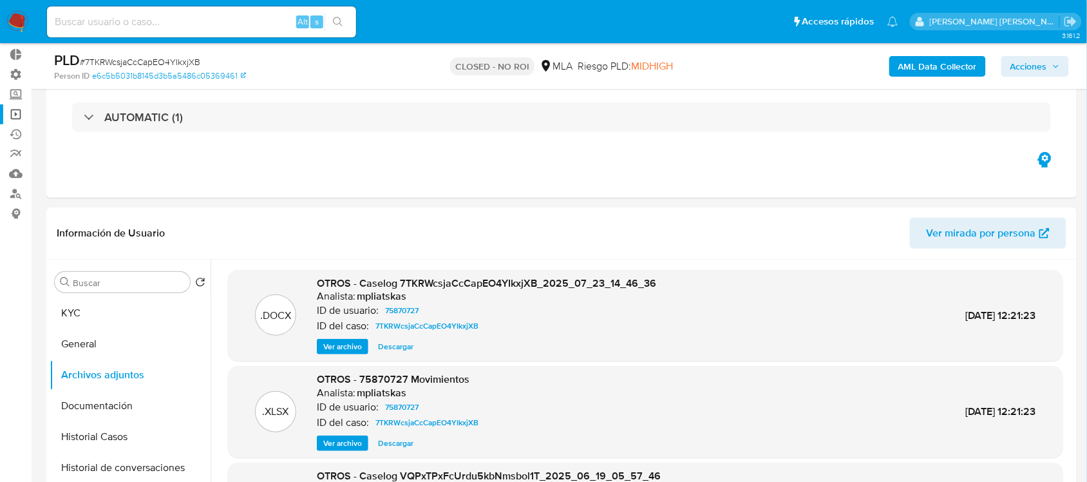
scroll to position [0, 0]
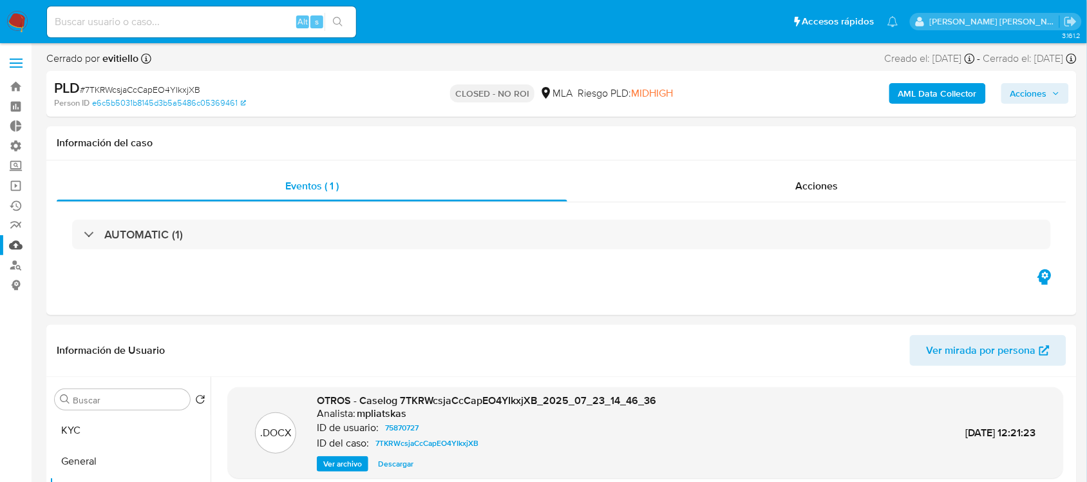
click at [13, 246] on link "Mulan" at bounding box center [76, 245] width 153 height 20
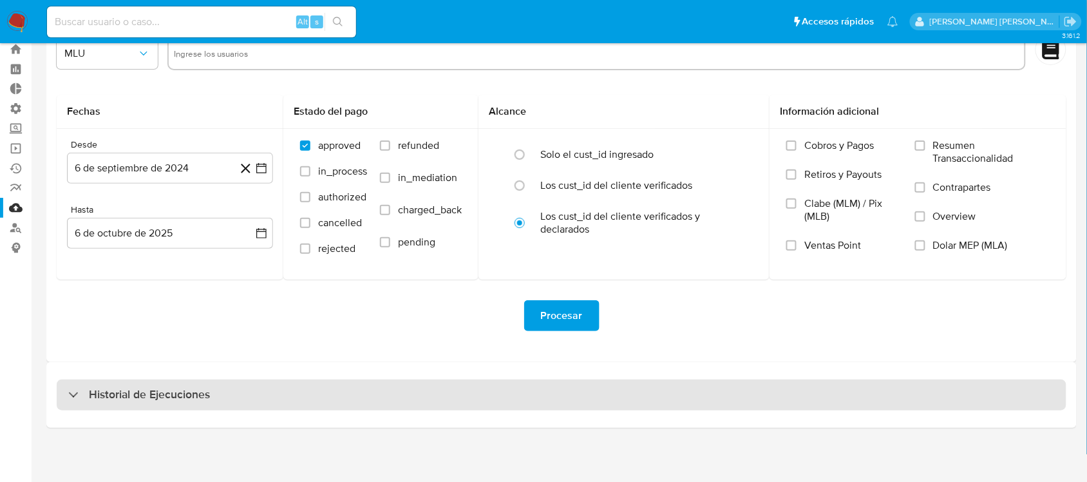
drag, startPoint x: 177, startPoint y: 380, endPoint x: 196, endPoint y: 379, distance: 19.4
click at [177, 381] on div "Historial de Ejecuciones" at bounding box center [562, 394] width 1010 height 31
select select "10"
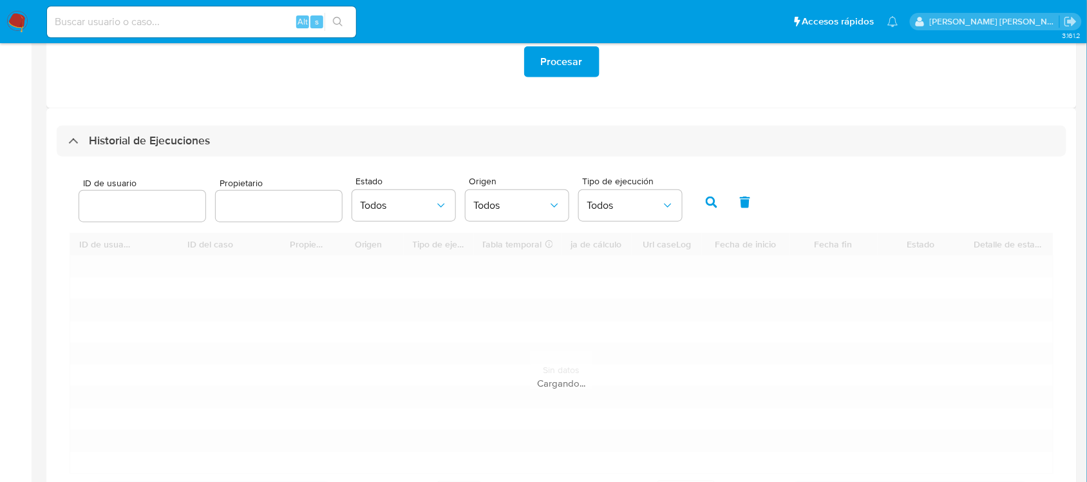
scroll to position [403, 0]
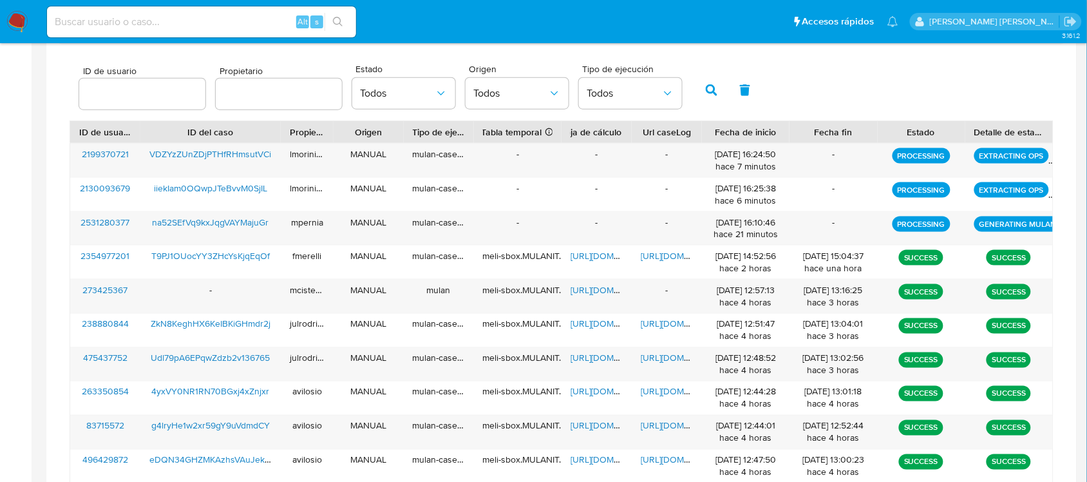
click at [134, 90] on input "number" at bounding box center [142, 94] width 126 height 17
type input "75870727"
click at [695, 84] on button "button" at bounding box center [711, 90] width 33 height 31
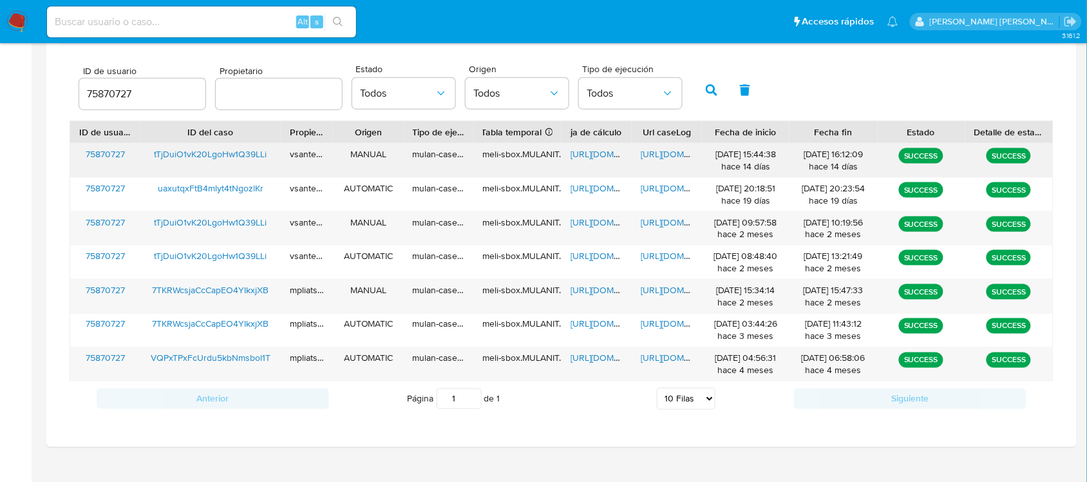
click at [676, 153] on span "https://docs.google.com/document/d/1Cat5RK3bBSKgLYvCnv0XjtrQEToP3vx4H_rTz_xrRwo…" at bounding box center [685, 153] width 89 height 13
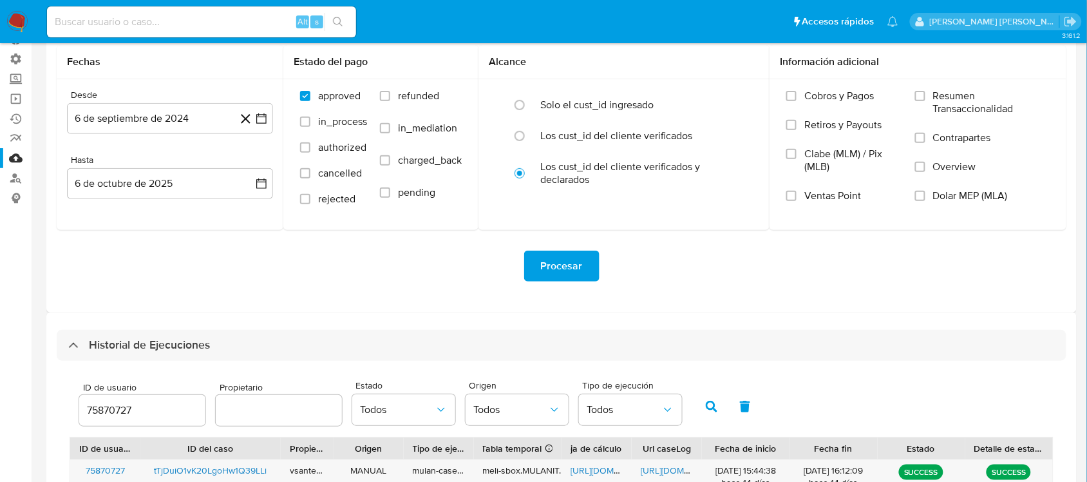
scroll to position [0, 0]
